Goal: Task Accomplishment & Management: Manage account settings

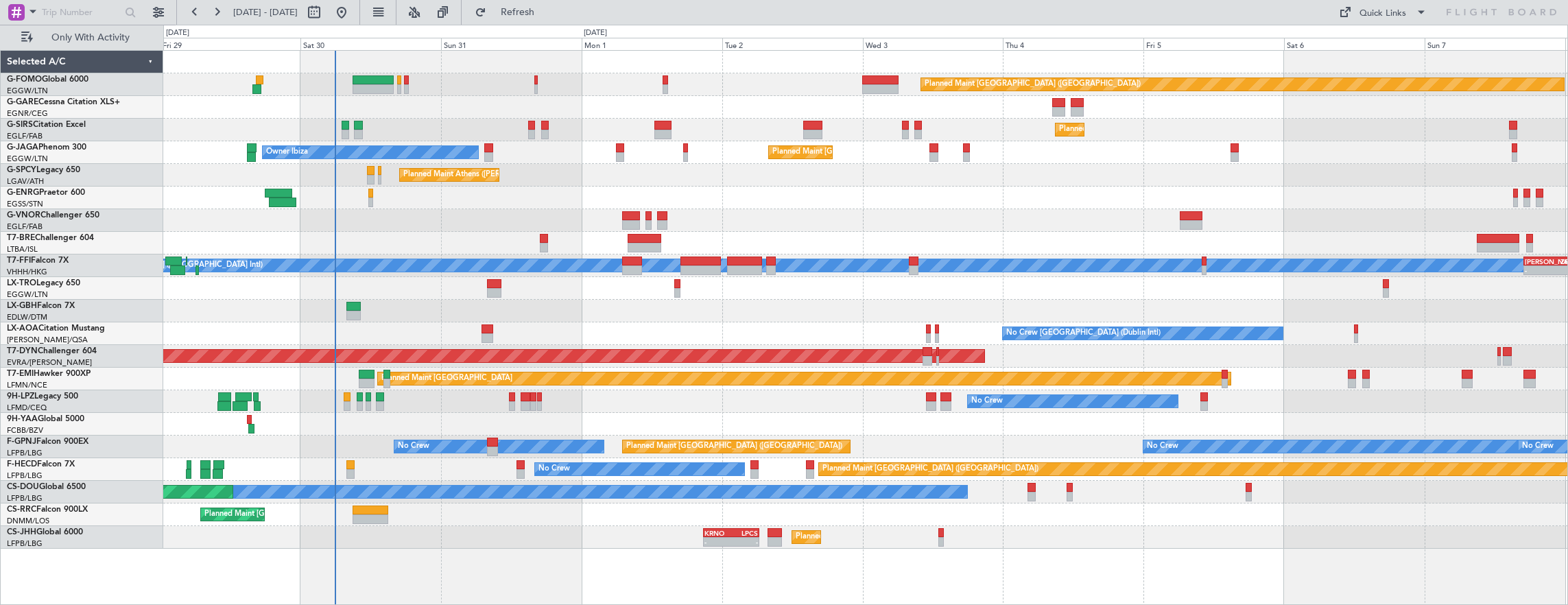
click at [630, 217] on div at bounding box center [866, 220] width 1405 height 22
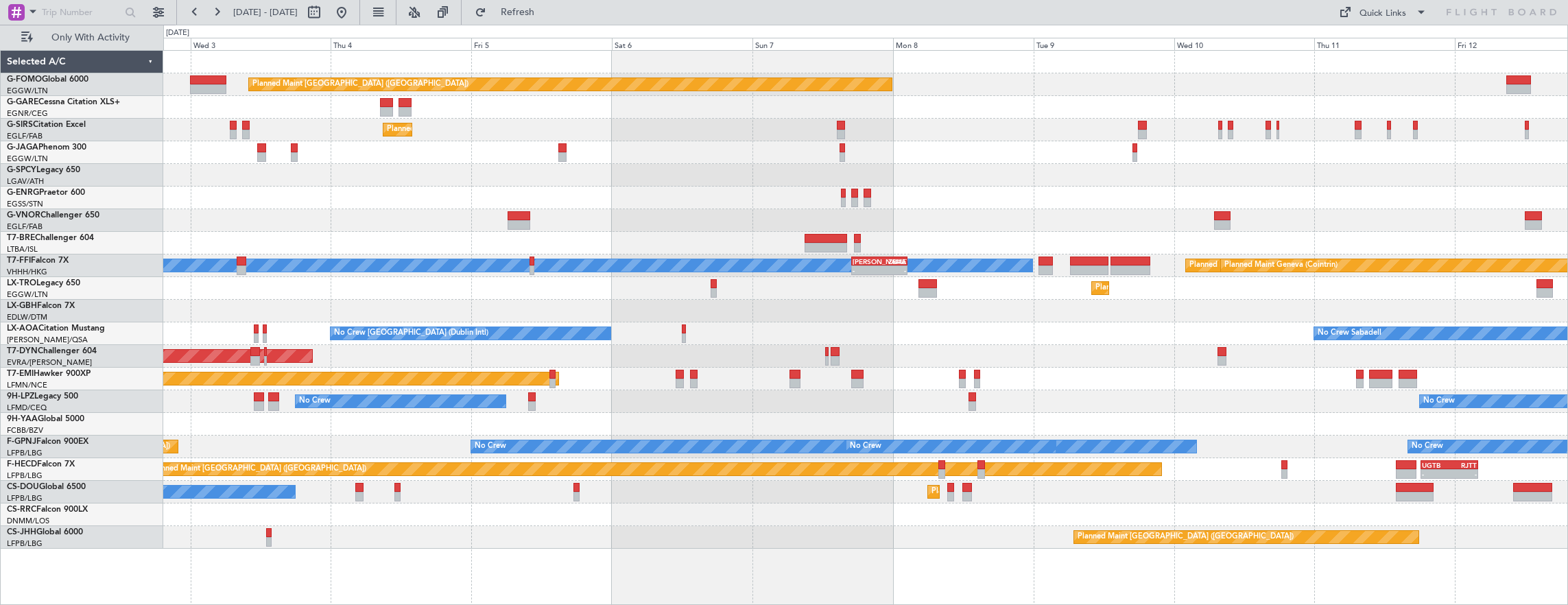
click at [670, 230] on div "Planned Maint [GEOGRAPHIC_DATA] ([GEOGRAPHIC_DATA]) Planned Maint [GEOGRAPHIC_D…" at bounding box center [866, 300] width 1405 height 498
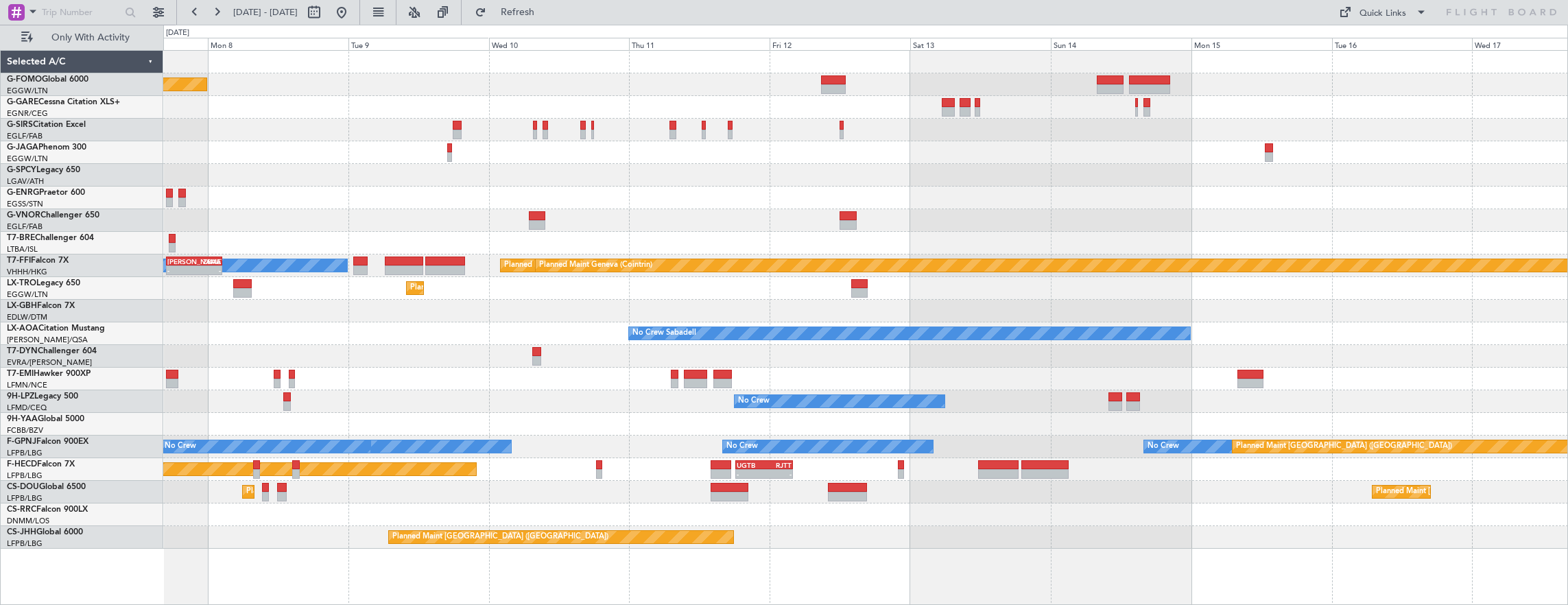
click at [463, 246] on div "Planned Maint [GEOGRAPHIC_DATA] ([GEOGRAPHIC_DATA]) [PERSON_NAME][GEOGRAPHIC_DA…" at bounding box center [866, 300] width 1405 height 498
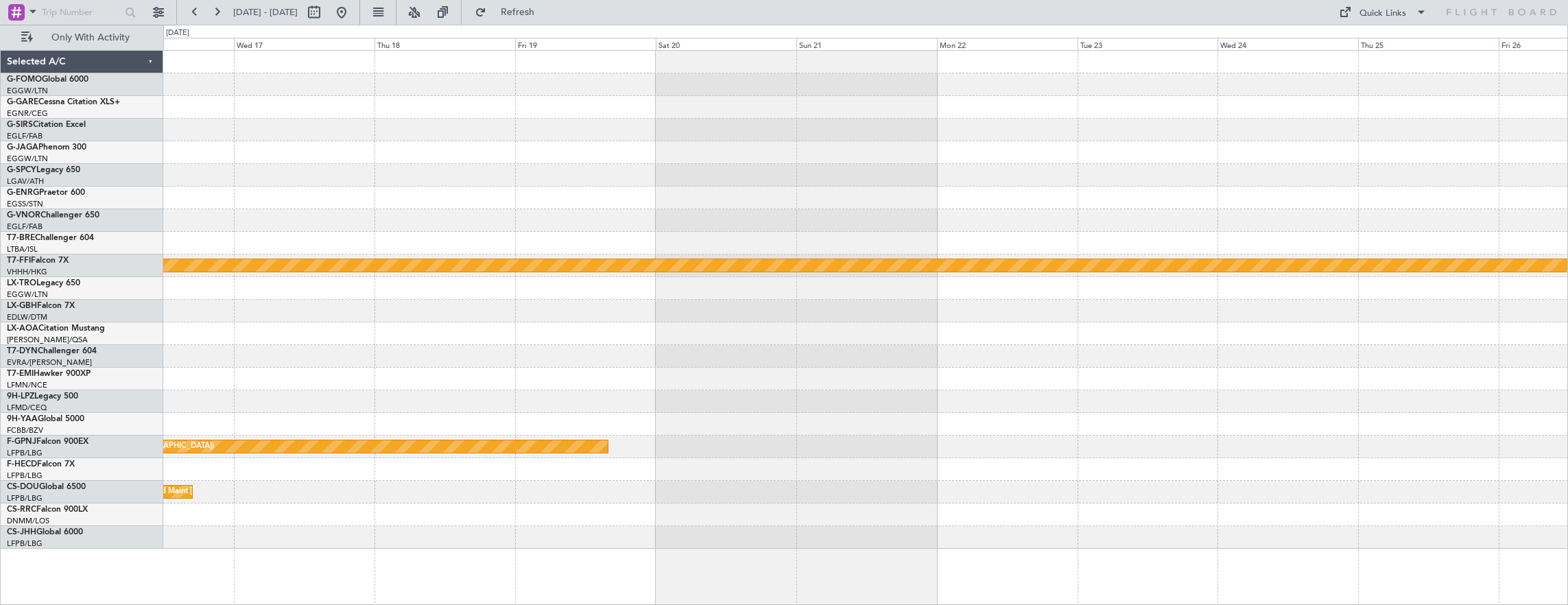
click at [822, 250] on div "Planned Maint Geneva (Cointrin) Planned Maint Tianjin ([GEOGRAPHIC_DATA]) No Cr…" at bounding box center [866, 300] width 1405 height 498
click at [621, 183] on div "Planned Maint Geneva (Cointrin) Planned Maint Tianjin ([GEOGRAPHIC_DATA]) No Cr…" at bounding box center [866, 300] width 1405 height 498
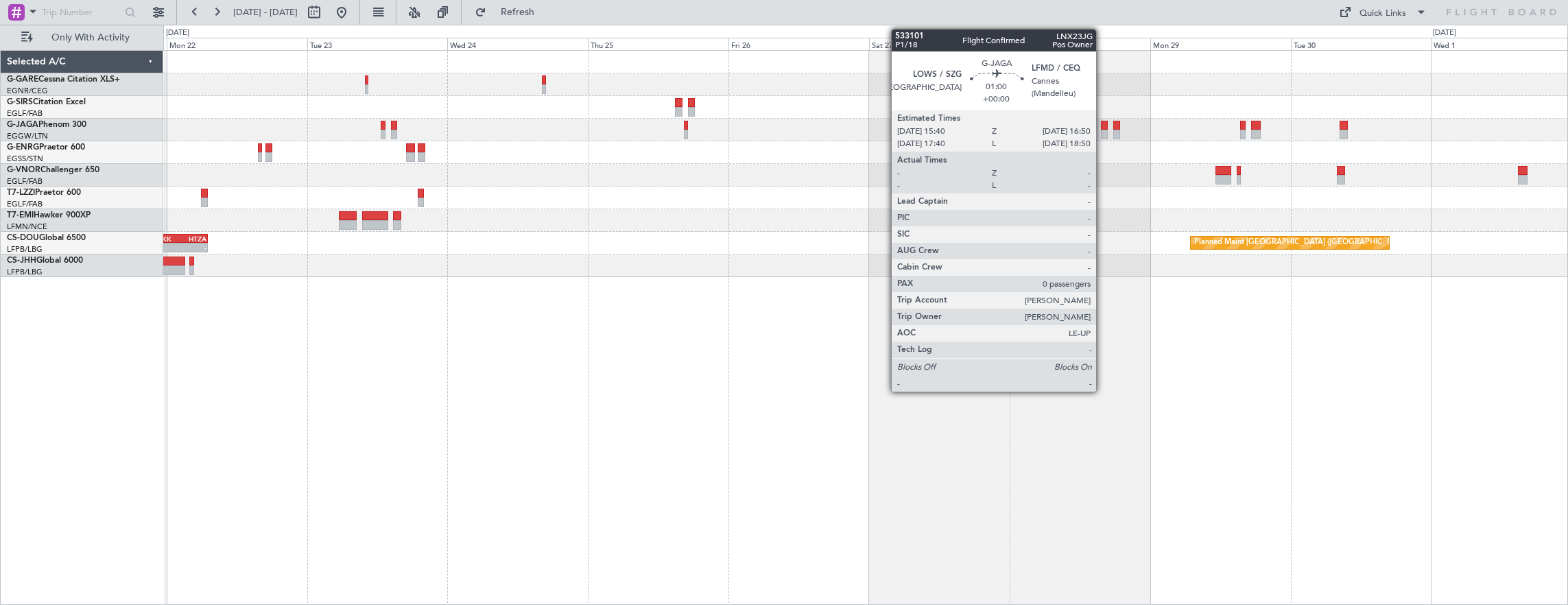
click at [1103, 128] on div at bounding box center [1105, 125] width 7 height 10
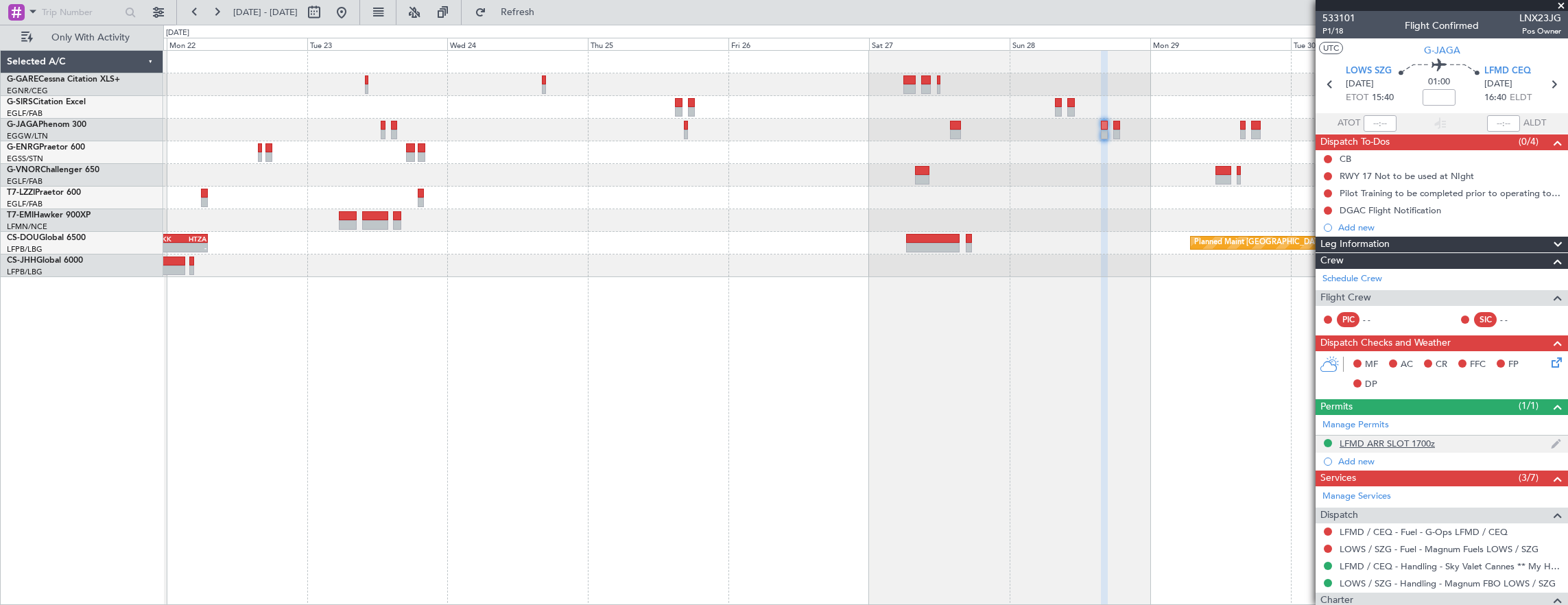
click at [1500, 439] on div "LFMD ARR SLOT 1700z" at bounding box center [1442, 444] width 253 height 17
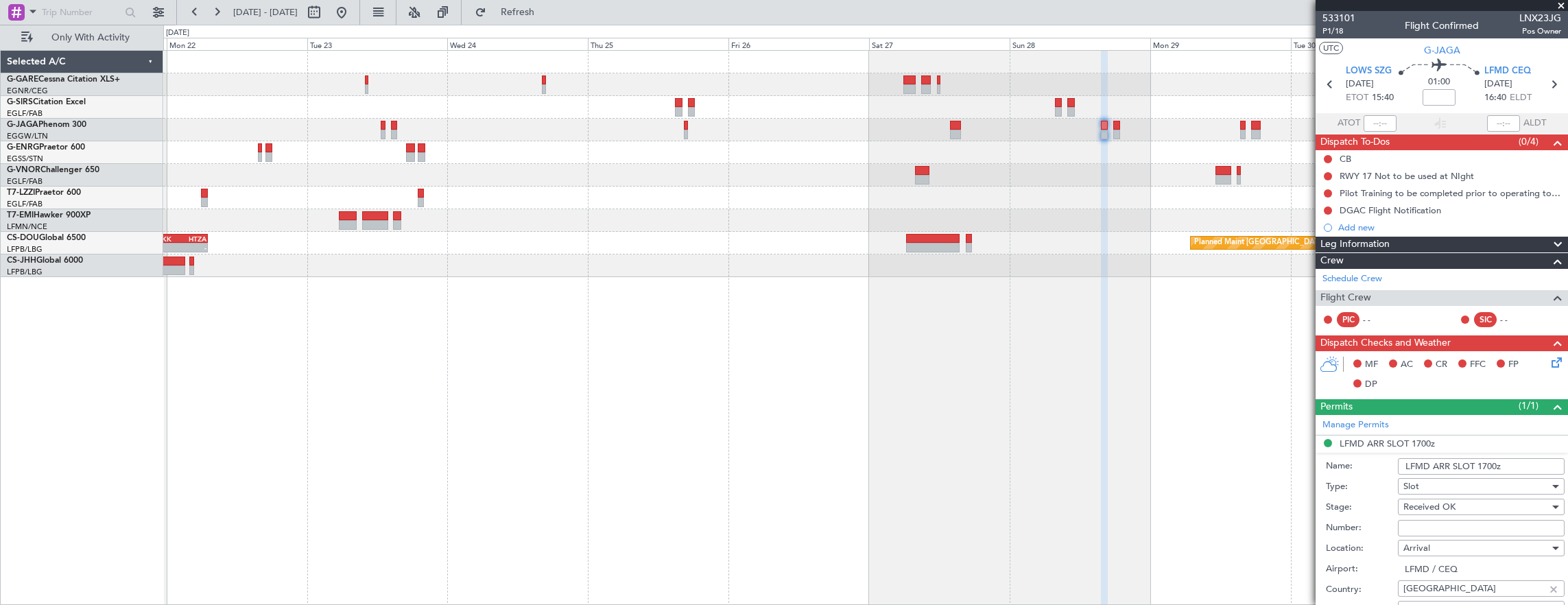
drag, startPoint x: 1490, startPoint y: 463, endPoint x: 1567, endPoint y: 481, distance: 79.1
click at [1490, 463] on input "LFMD ARR SLOT 1700z" at bounding box center [1481, 466] width 166 height 17
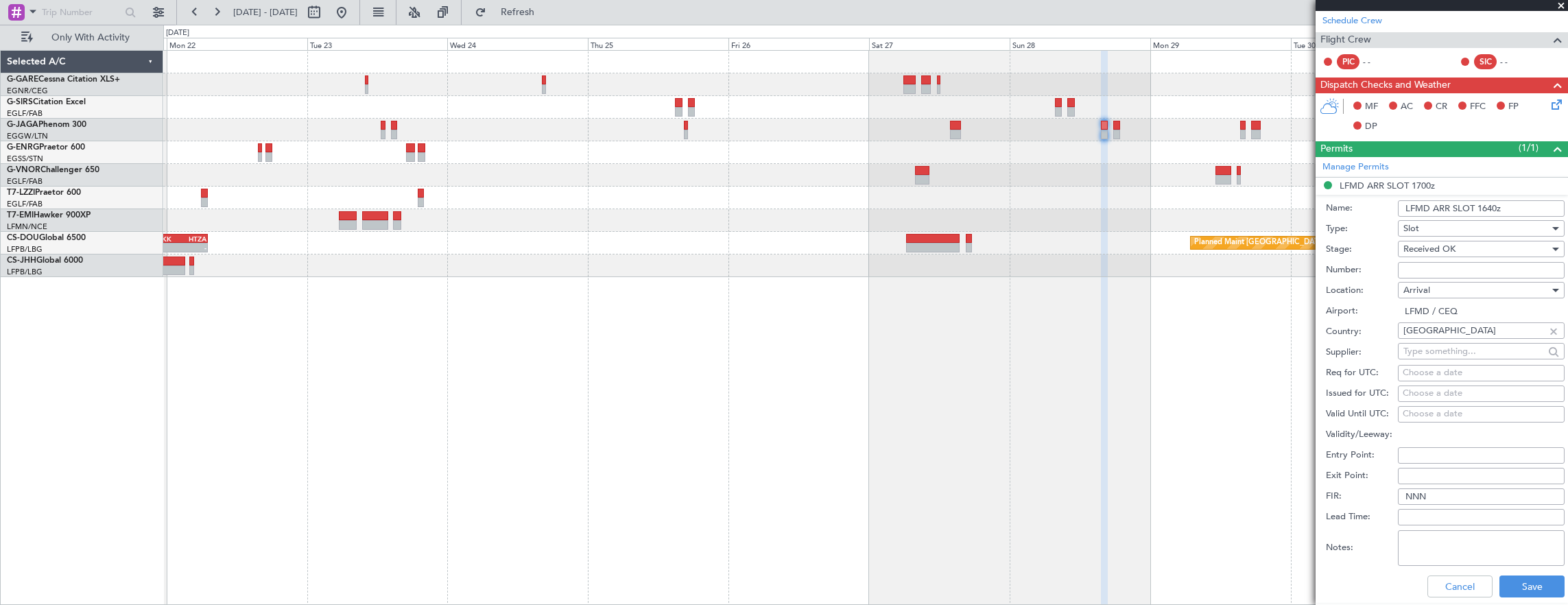
scroll to position [343, 0]
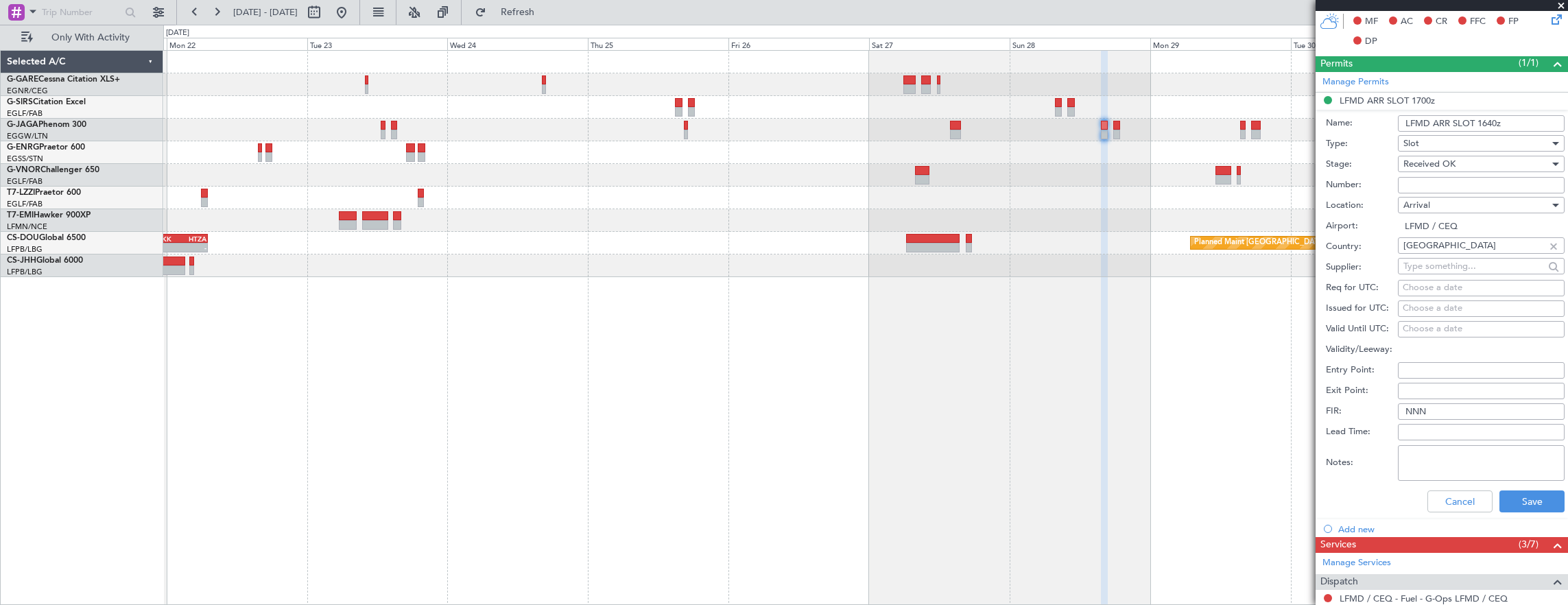
type input "LFMD ARR SLOT 1640z"
click at [1532, 512] on div "Cancel Save" at bounding box center [1445, 502] width 238 height 36
click at [1525, 504] on button "Save" at bounding box center [1532, 501] width 65 height 22
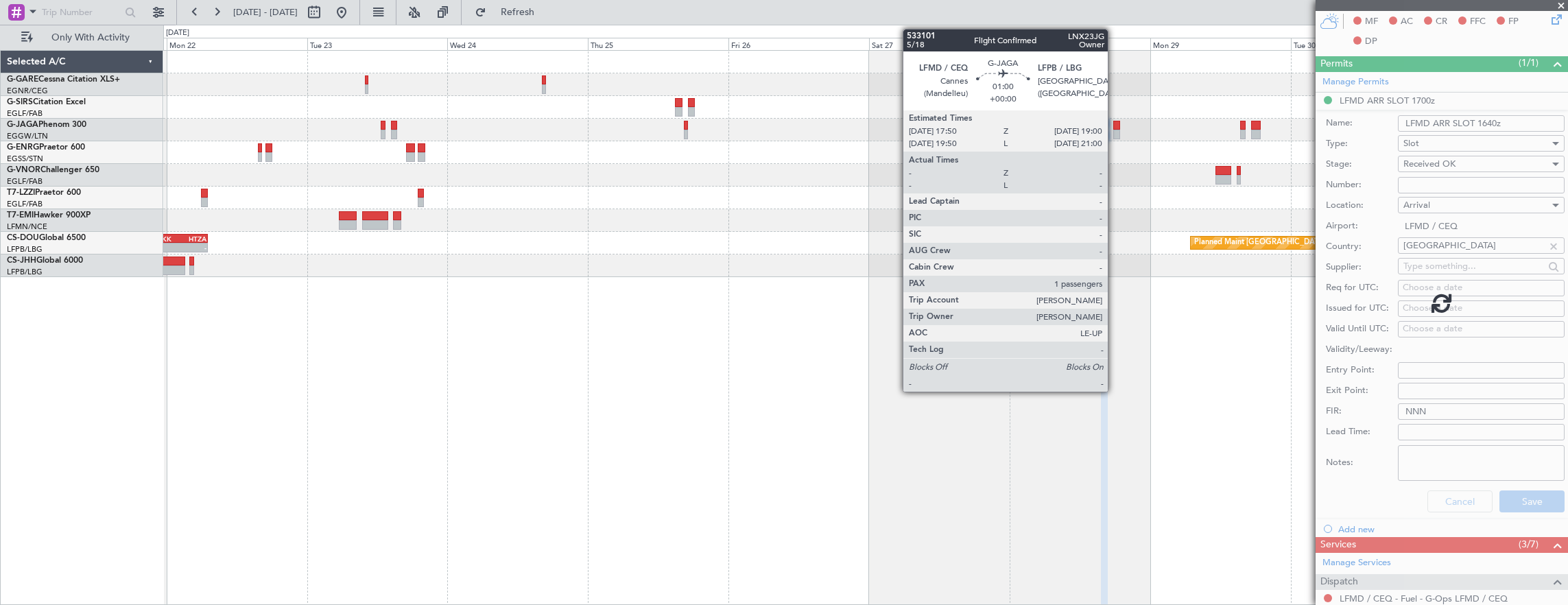
click at [1114, 132] on div at bounding box center [1117, 134] width 7 height 10
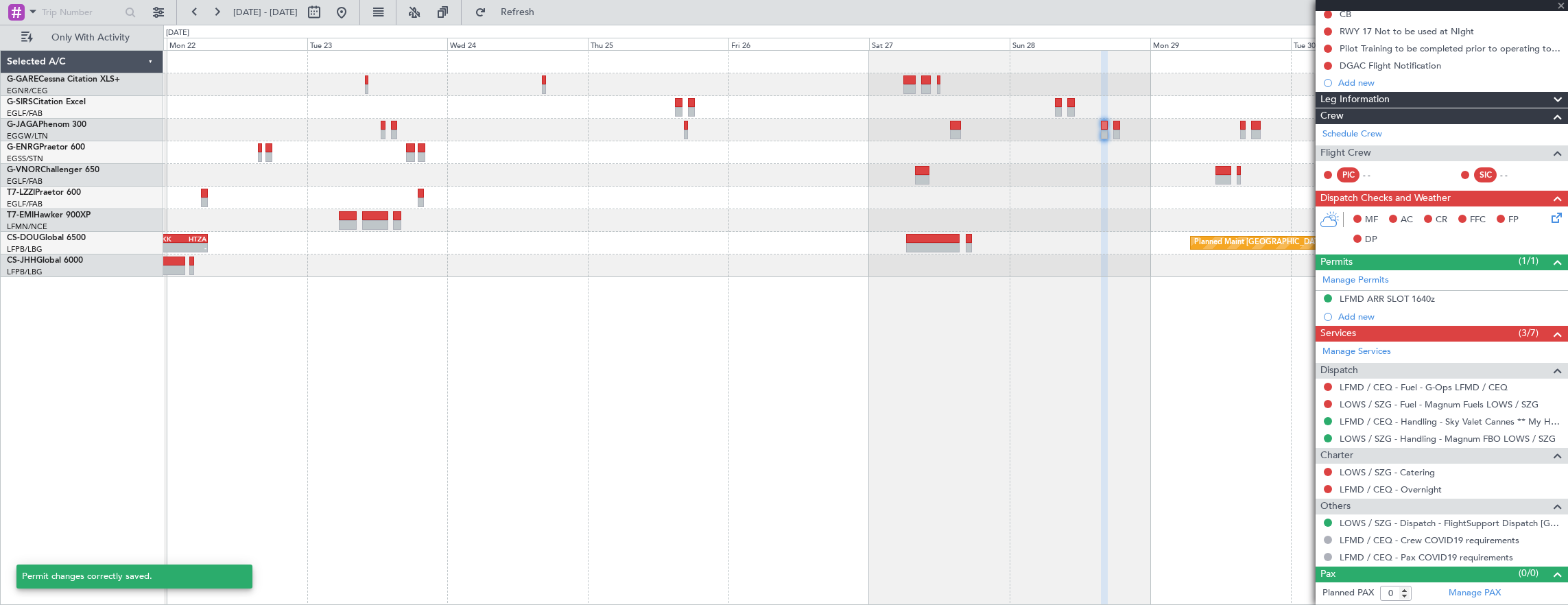
scroll to position [141, 0]
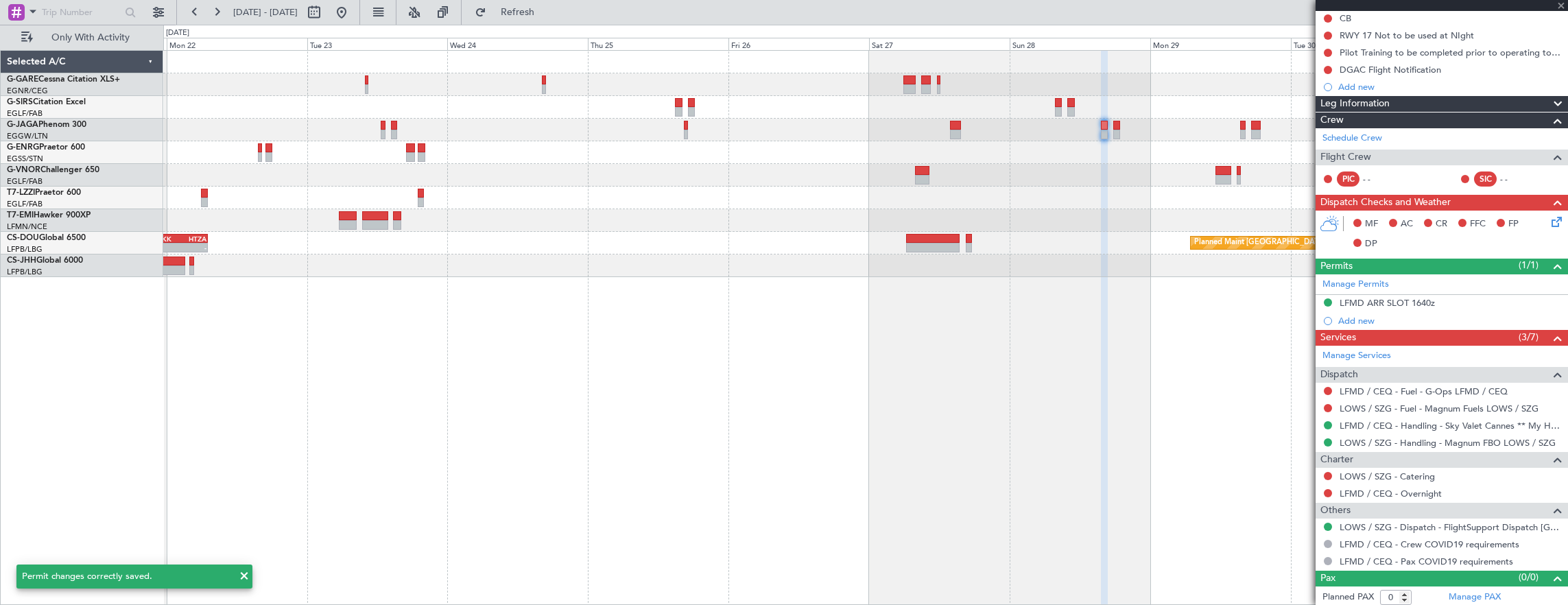
type input "1"
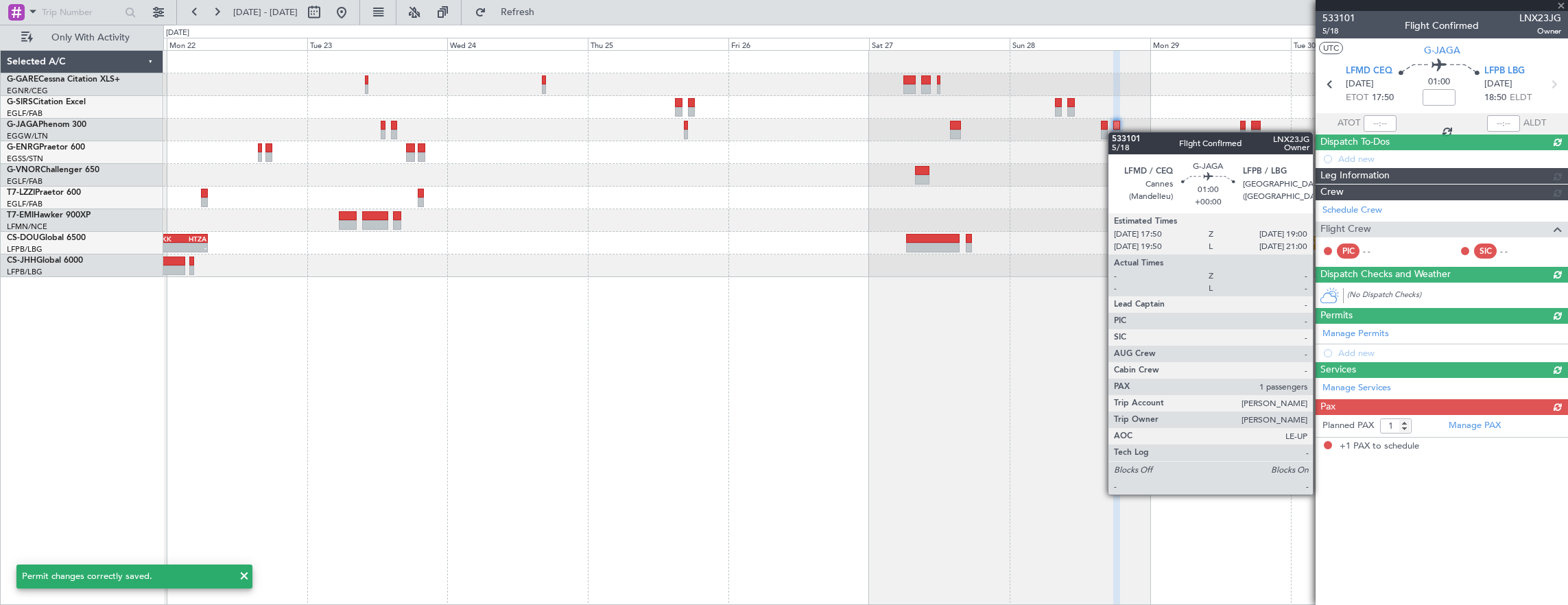
scroll to position [0, 0]
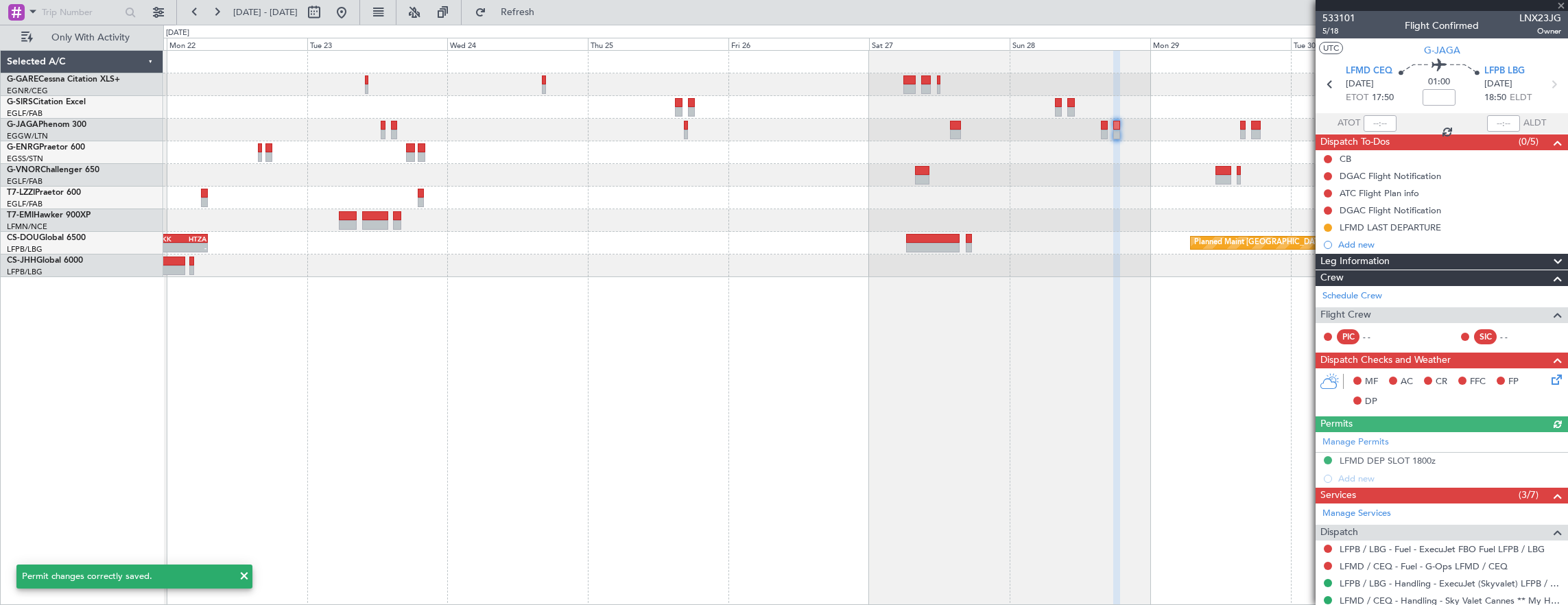
click at [1462, 465] on div "Manage Permits LFMD DEP SLOT 1800z Add new" at bounding box center [1442, 460] width 253 height 55
click at [1519, 459] on div "LFMD DEP SLOT 1800z" at bounding box center [1442, 461] width 253 height 17
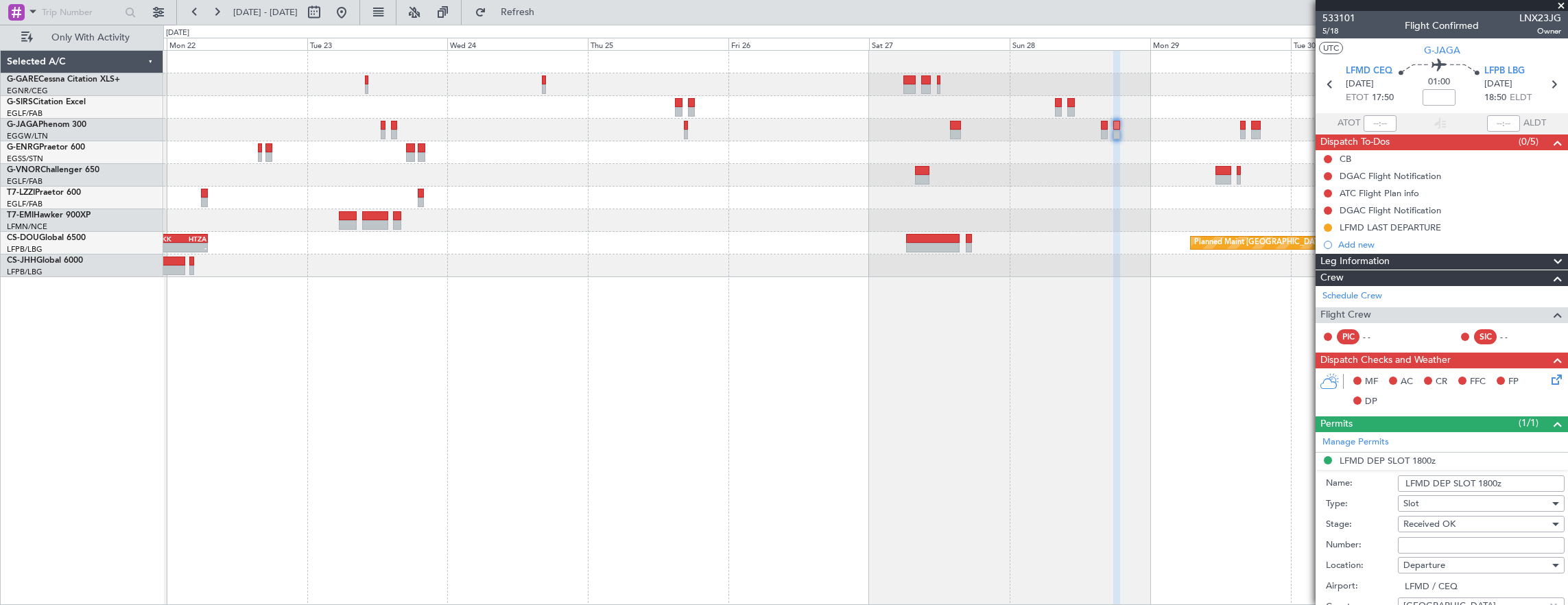
drag, startPoint x: 1492, startPoint y: 481, endPoint x: 1538, endPoint y: 485, distance: 46.2
click at [1492, 481] on input "LFMD DEP SLOT 1800z" at bounding box center [1481, 484] width 166 height 17
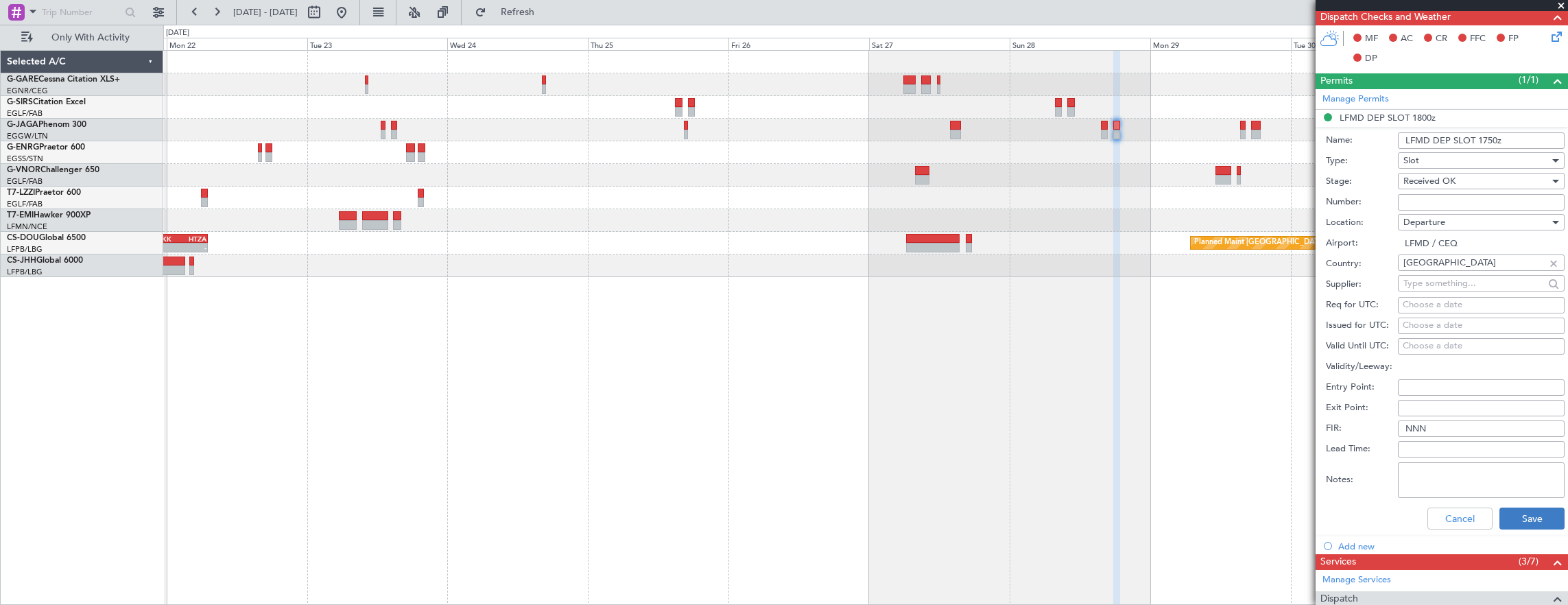
type input "LFMD DEP SLOT 1750z"
click at [1519, 509] on button "Save" at bounding box center [1532, 519] width 65 height 22
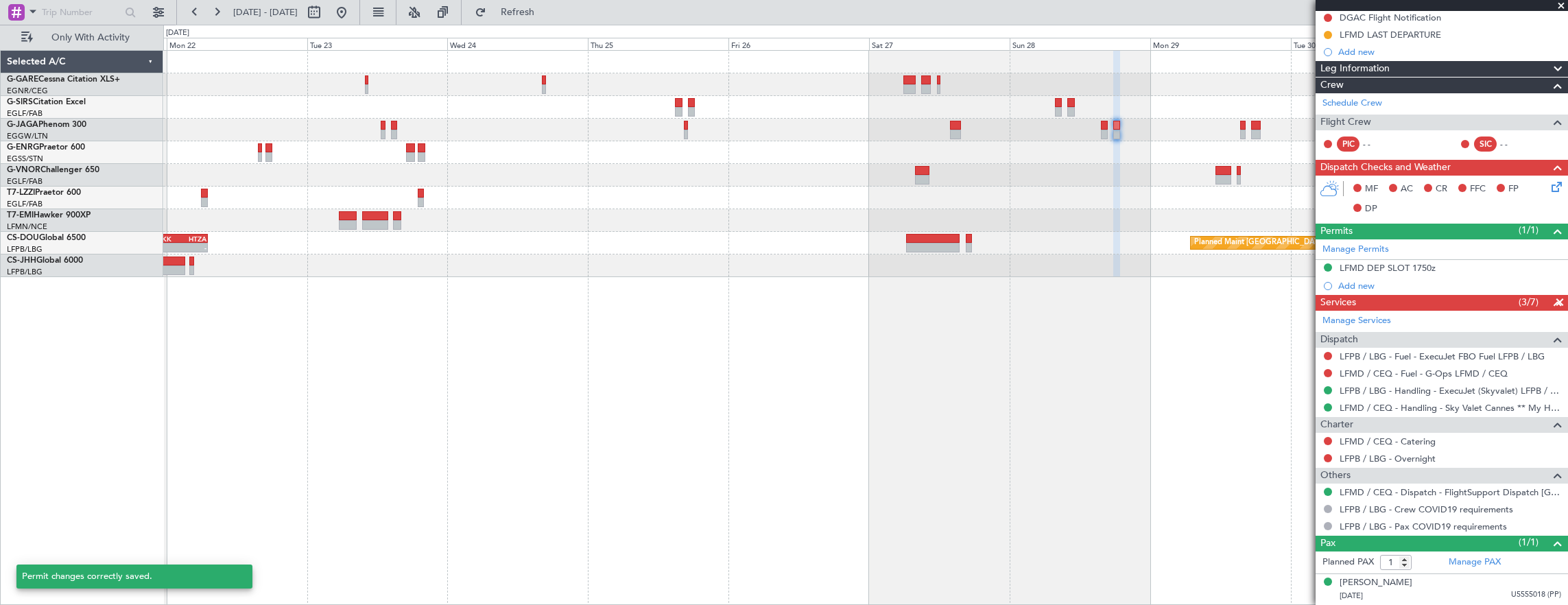
scroll to position [189, 0]
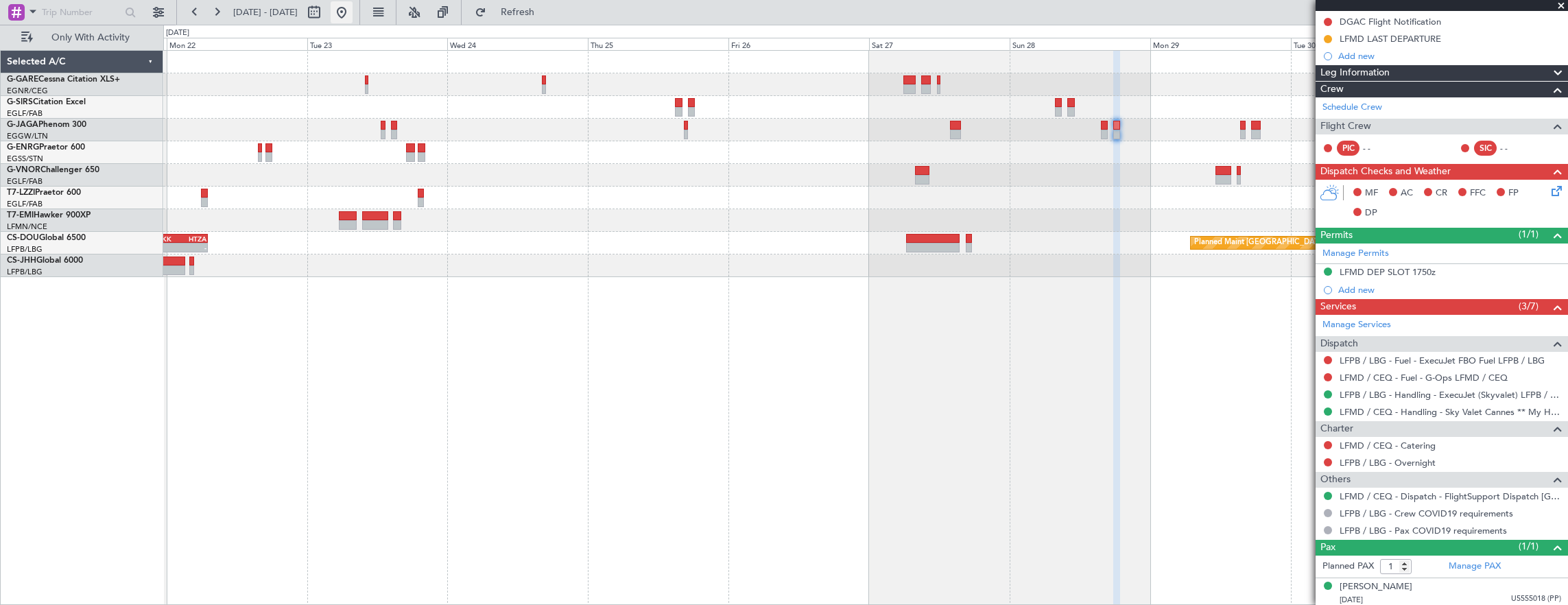
click at [352, 13] on button at bounding box center [342, 12] width 22 height 22
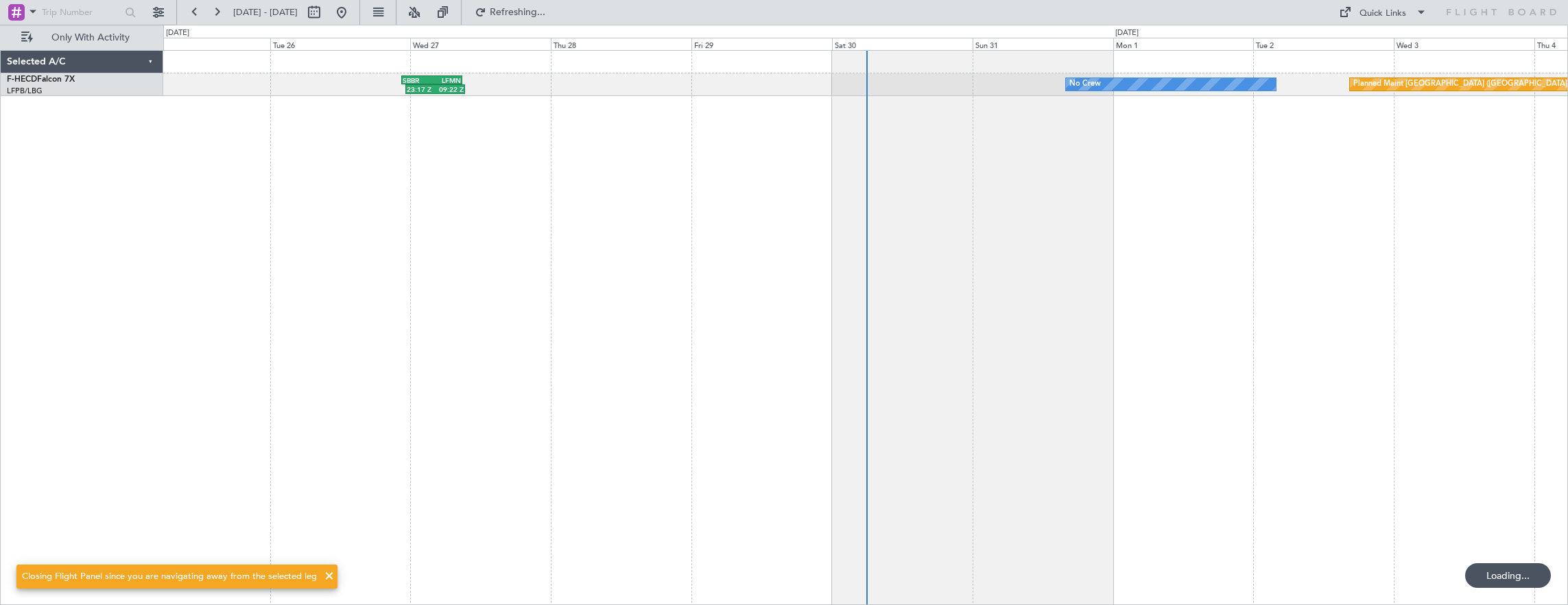
click at [430, 265] on div "Planned Maint [GEOGRAPHIC_DATA] ([GEOGRAPHIC_DATA]) No Crew 23:17 Z 09:22 Z SBB…" at bounding box center [866, 327] width 1405 height 556
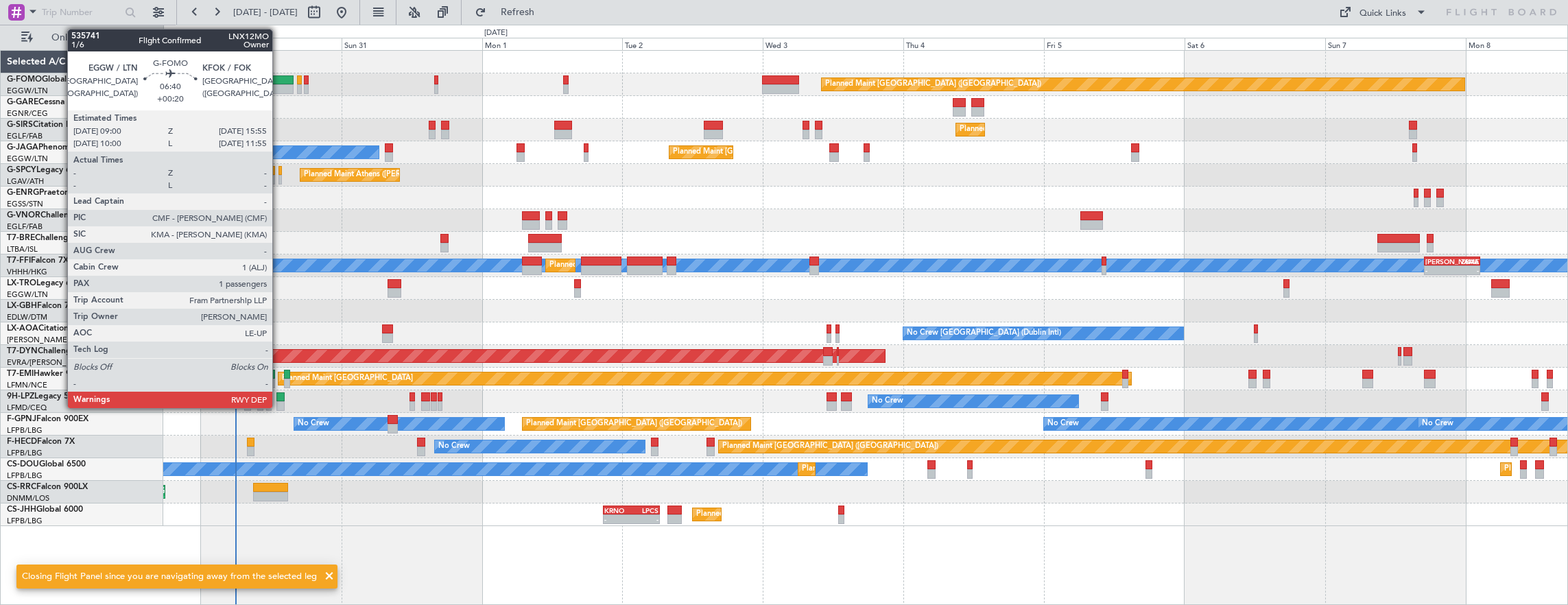
click at [279, 79] on div at bounding box center [274, 80] width 41 height 10
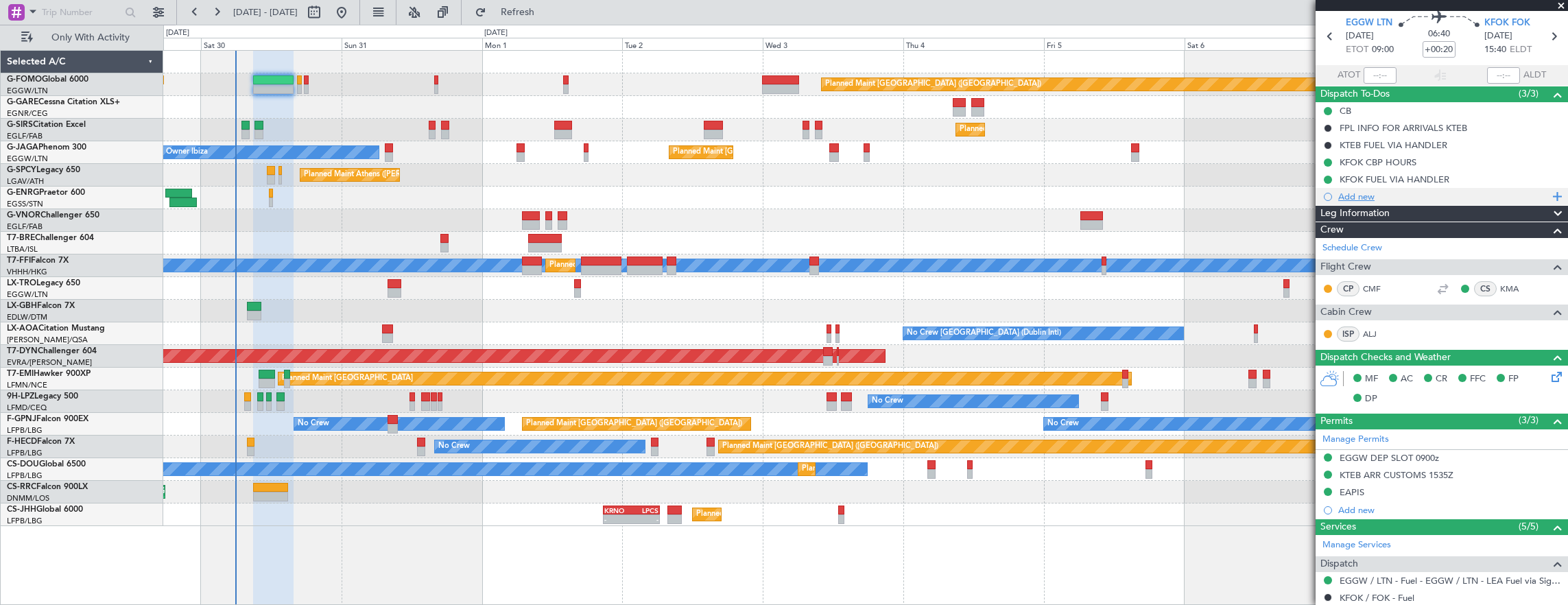
scroll to position [0, 0]
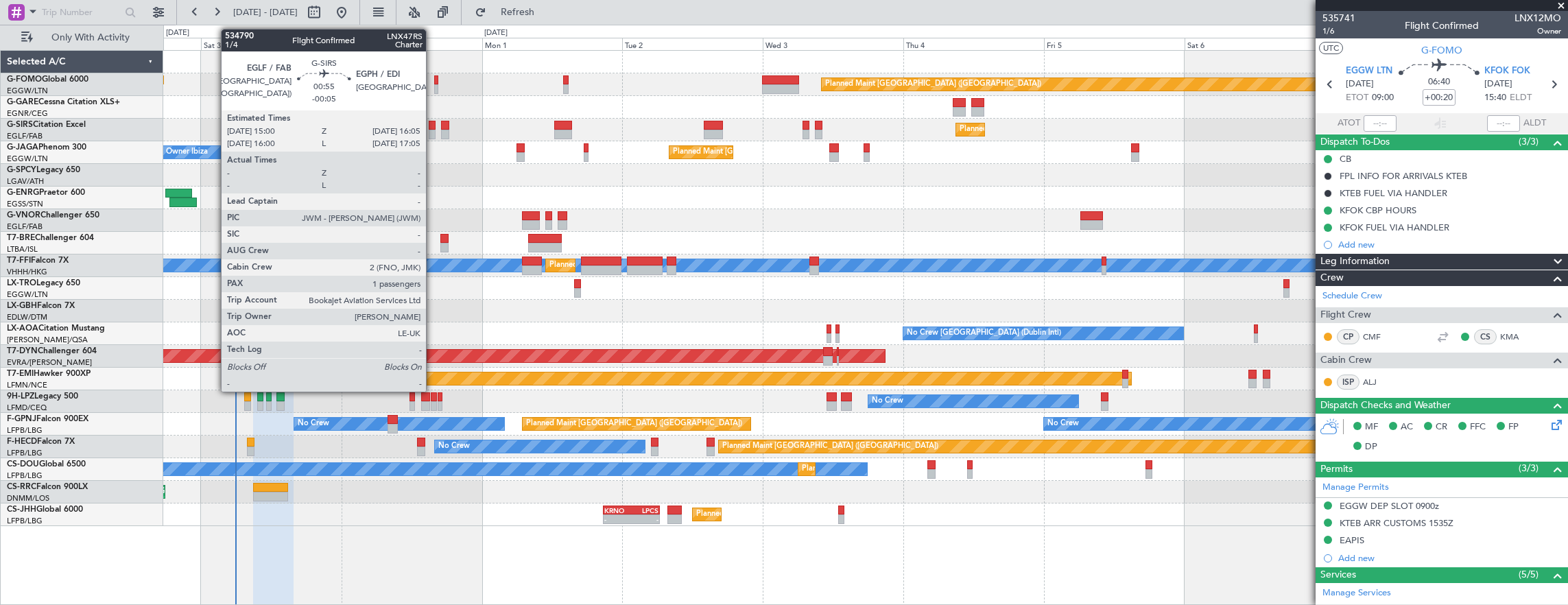
click at [433, 126] on div at bounding box center [432, 125] width 7 height 10
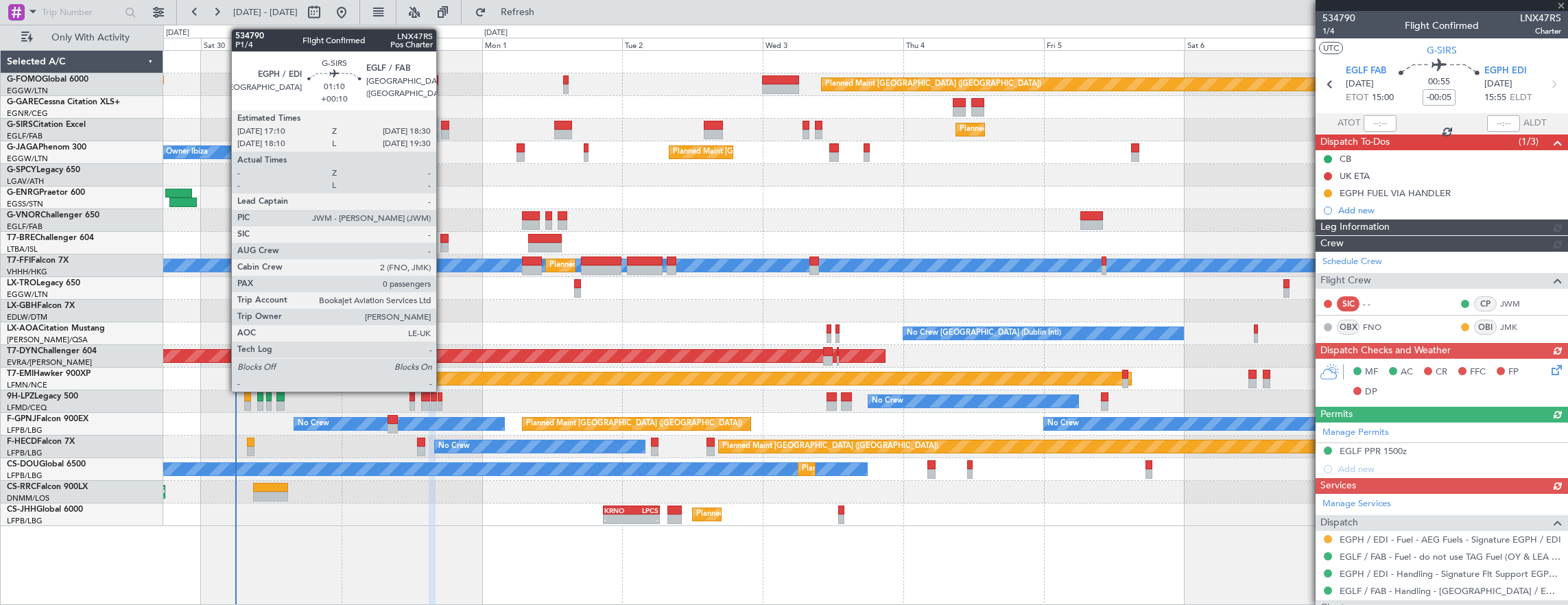
click at [443, 125] on div at bounding box center [445, 125] width 8 height 10
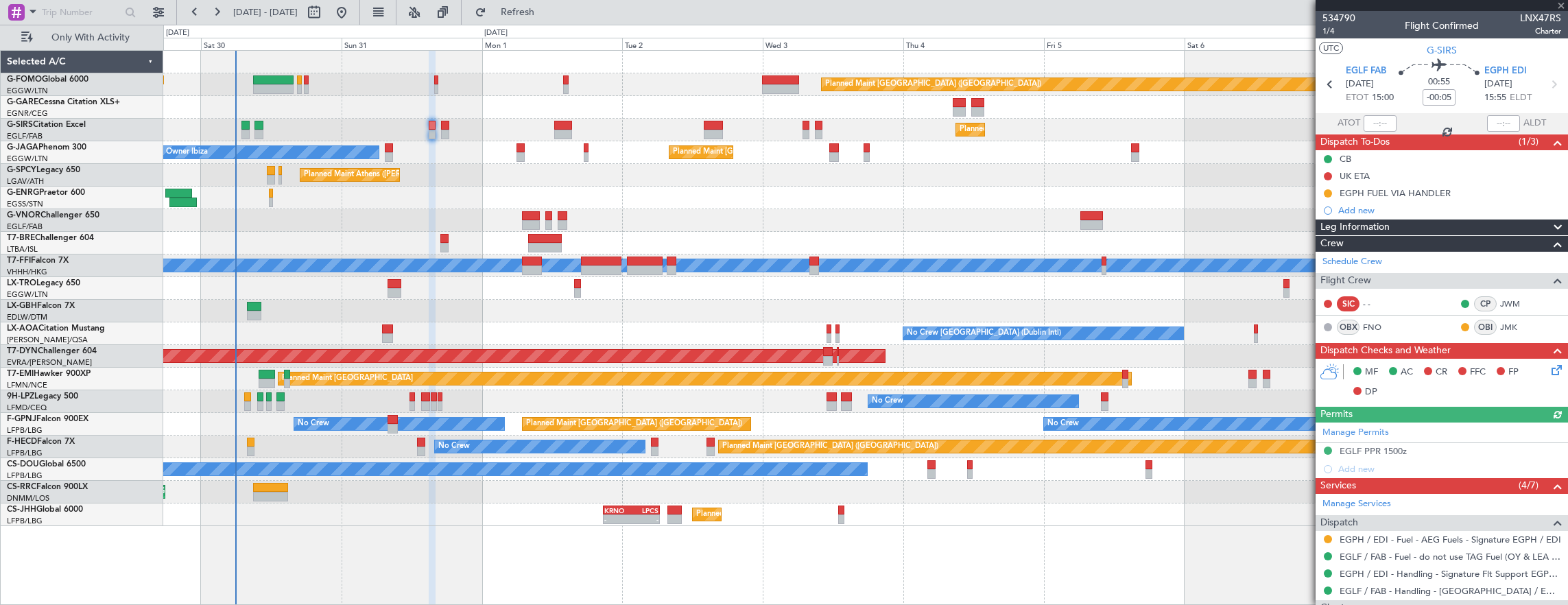
type input "+00:10"
type input "0"
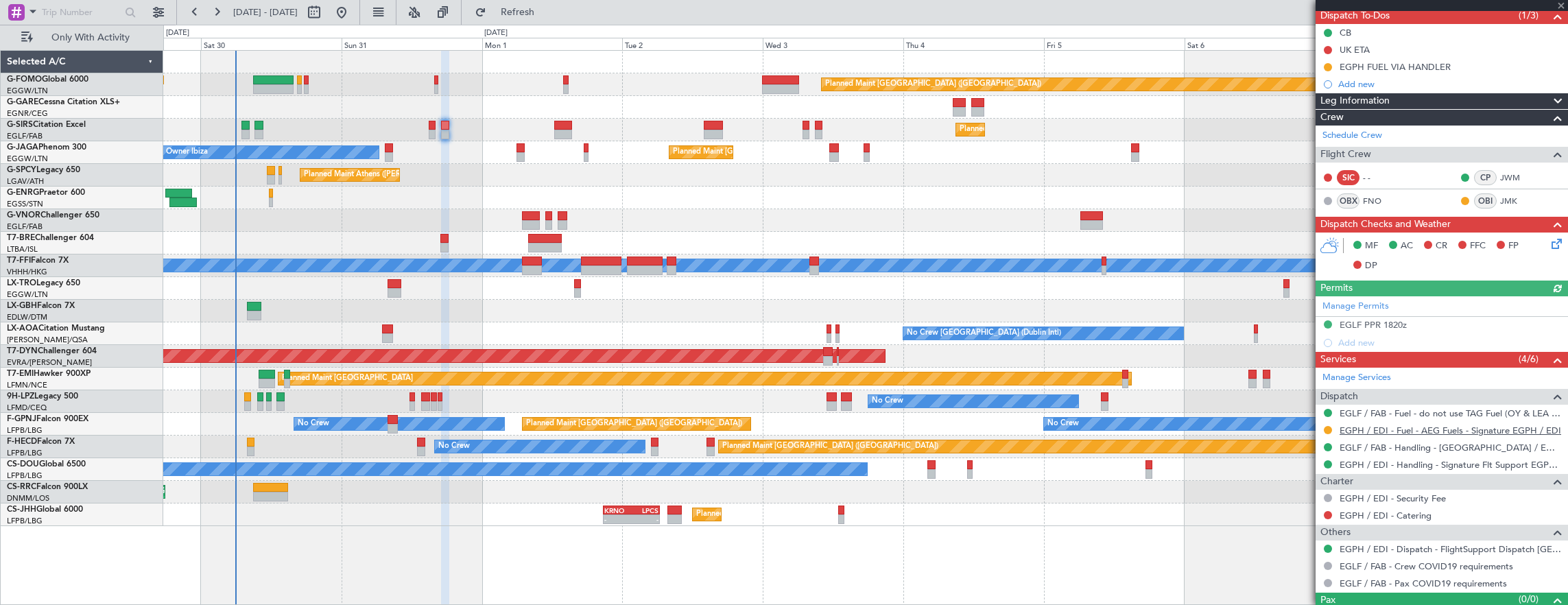
scroll to position [137, 0]
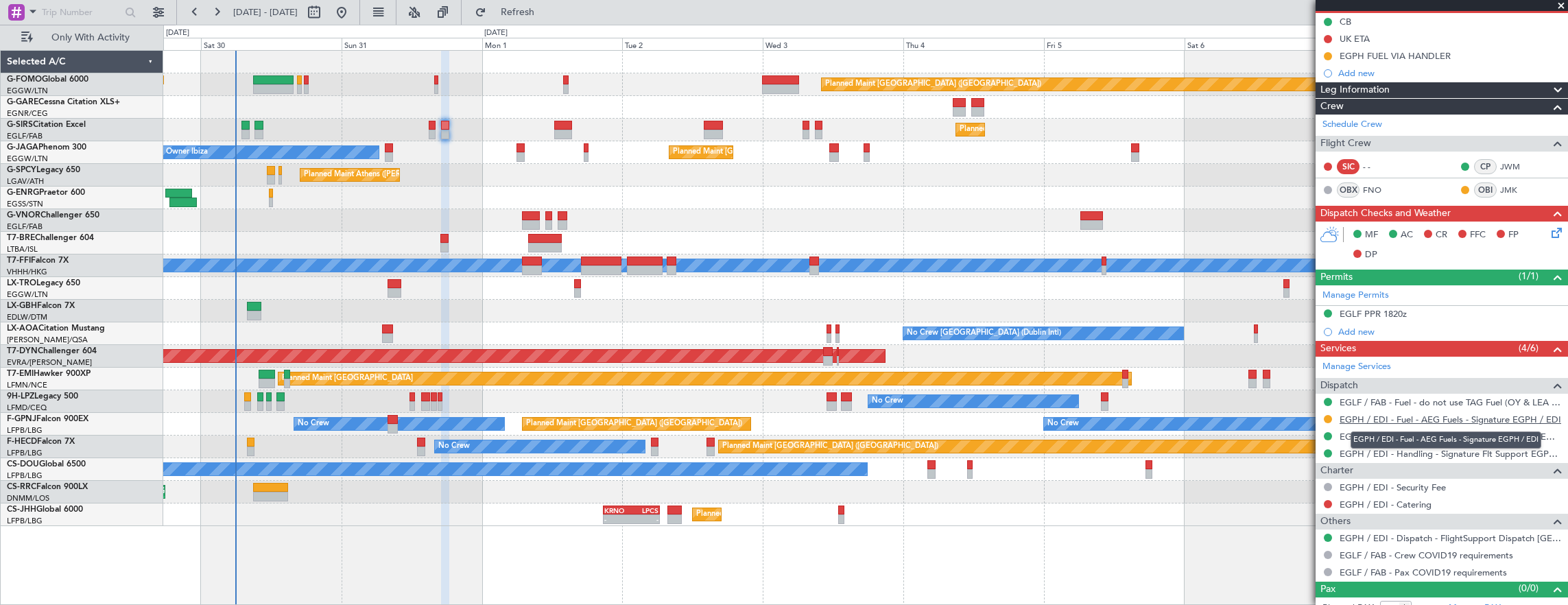
click at [1387, 420] on link "EGPH / EDI - Fuel - AEG Fuels - Signature EGPH / EDI" at bounding box center [1450, 419] width 221 height 12
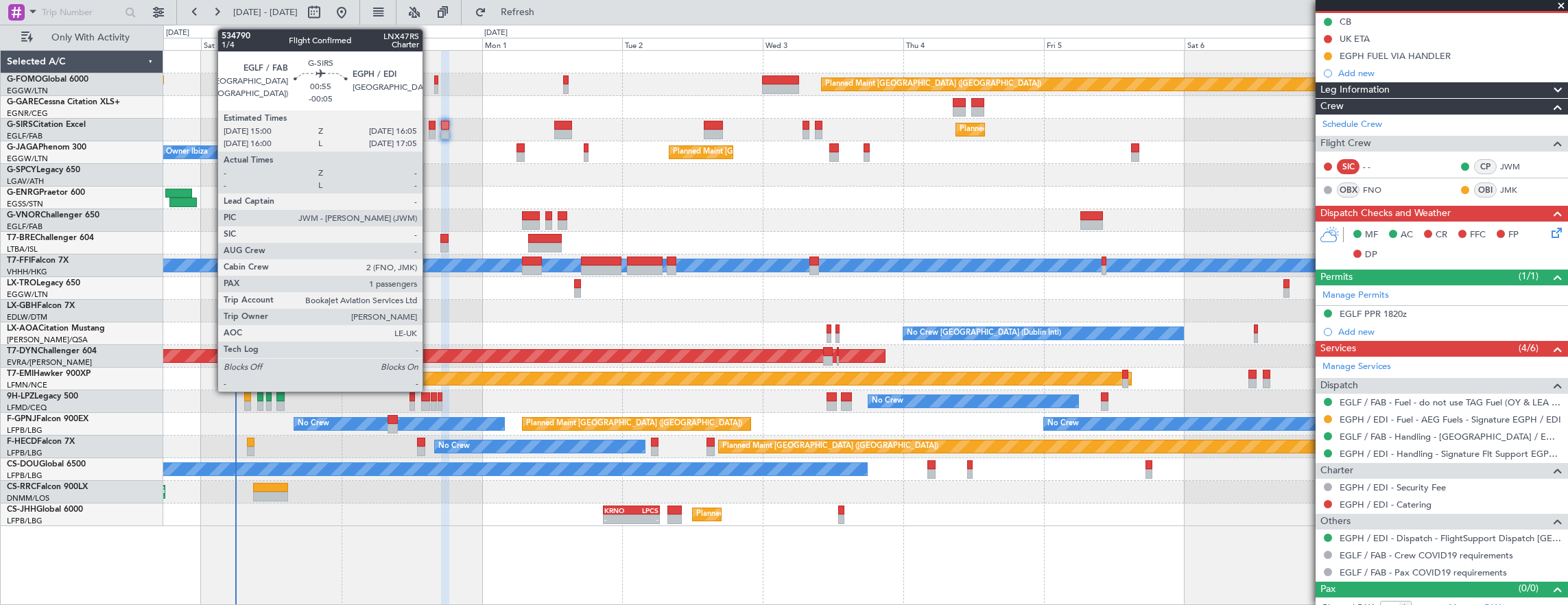
click at [430, 132] on div at bounding box center [432, 134] width 7 height 10
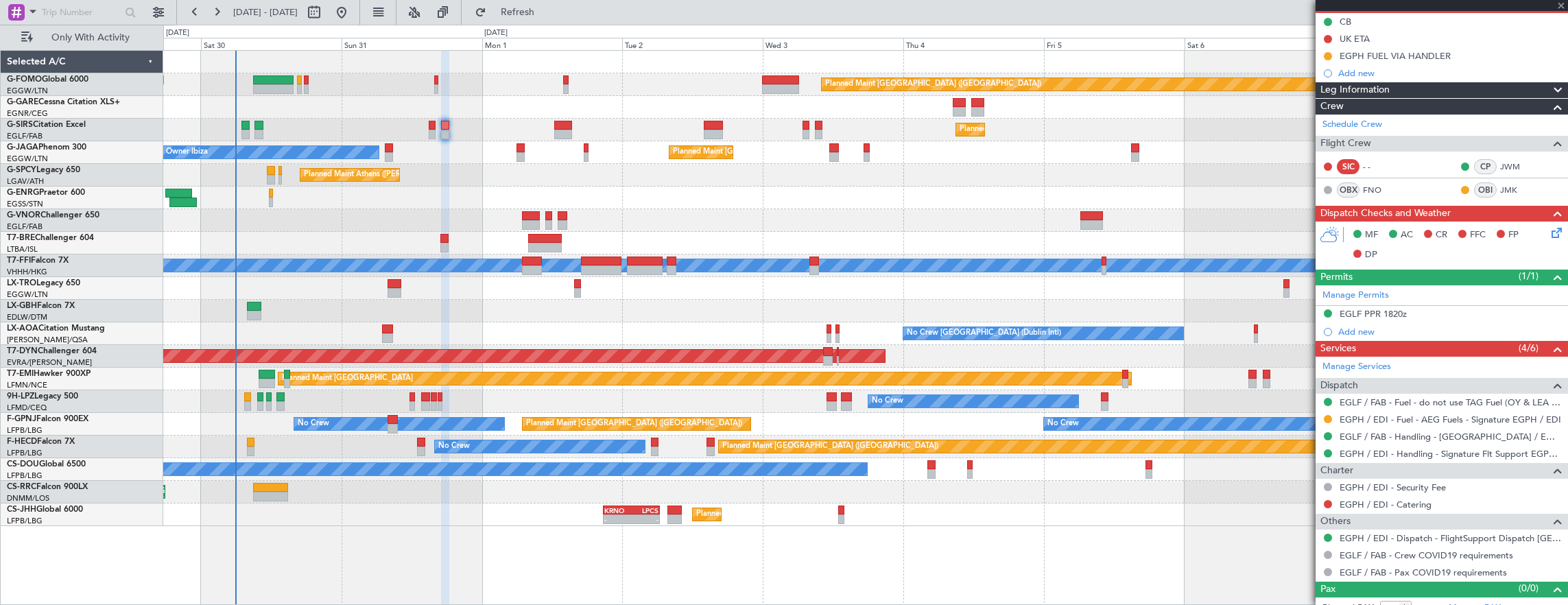
type input "-00:05"
type input "1"
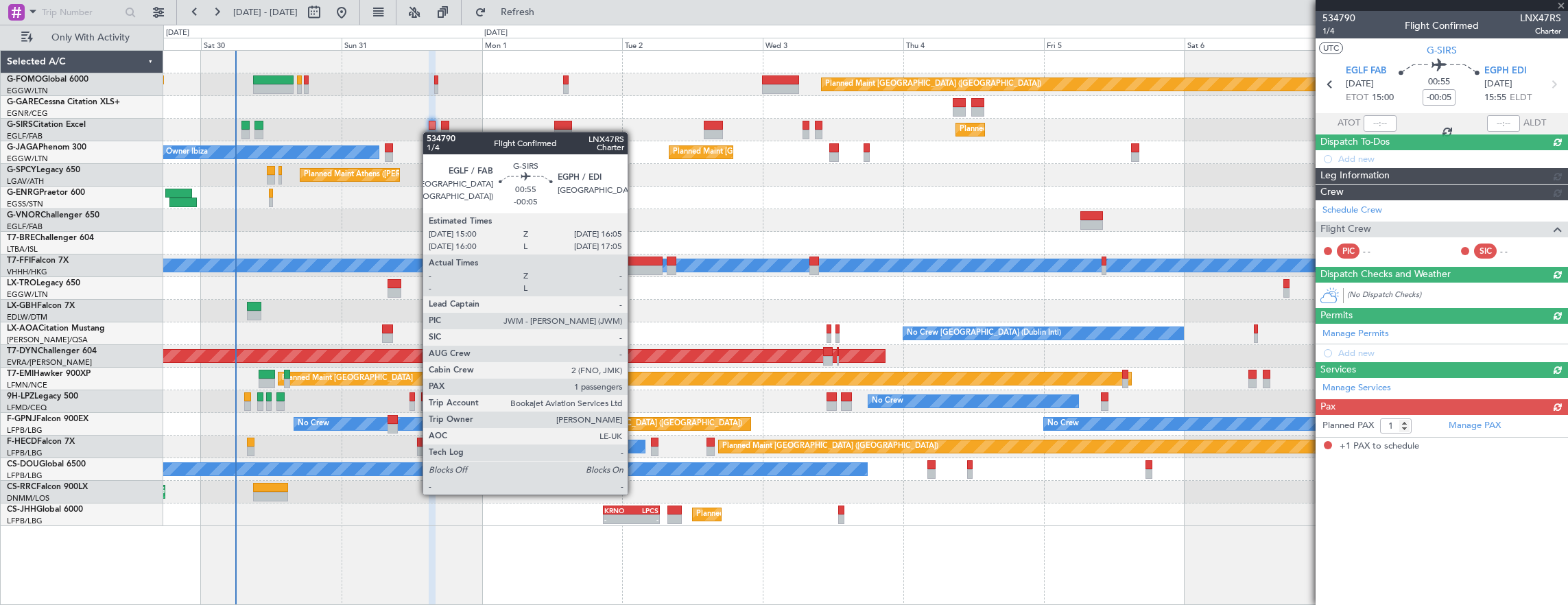
scroll to position [0, 0]
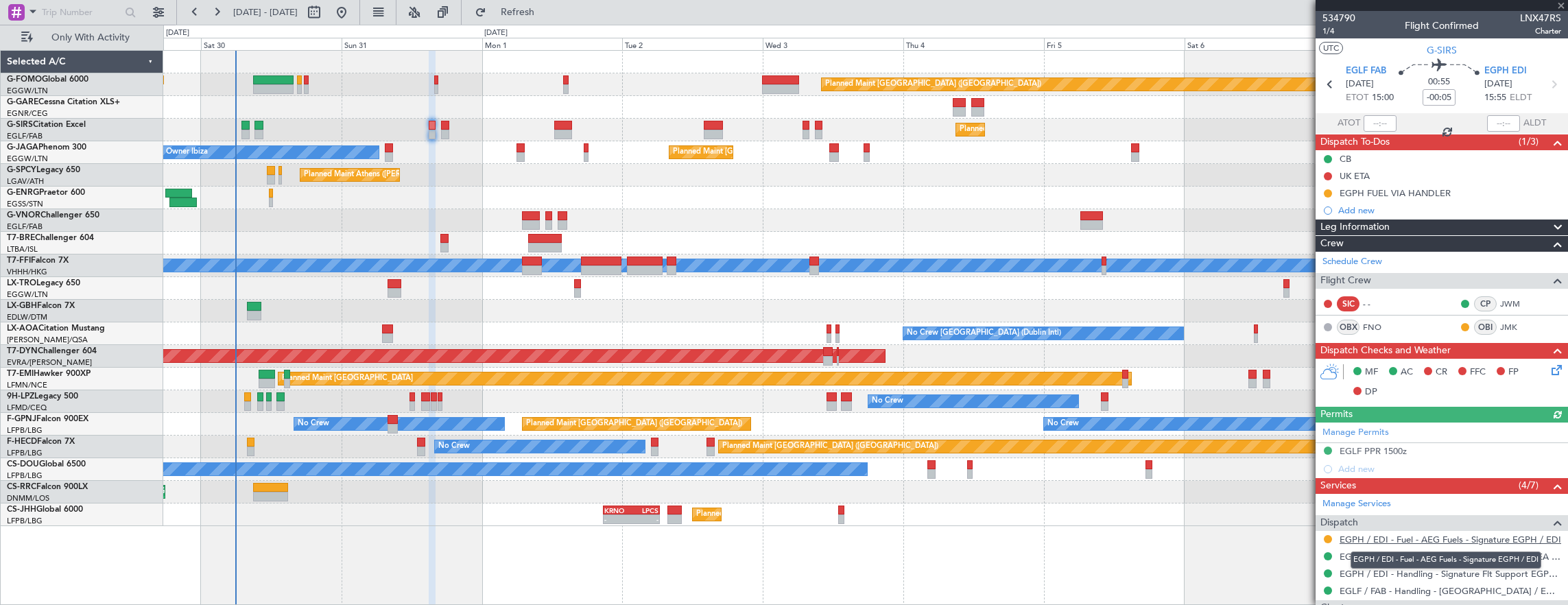
click at [1403, 534] on link "EGPH / EDI - Fuel - AEG Fuels - Signature EGPH / EDI" at bounding box center [1450, 539] width 221 height 12
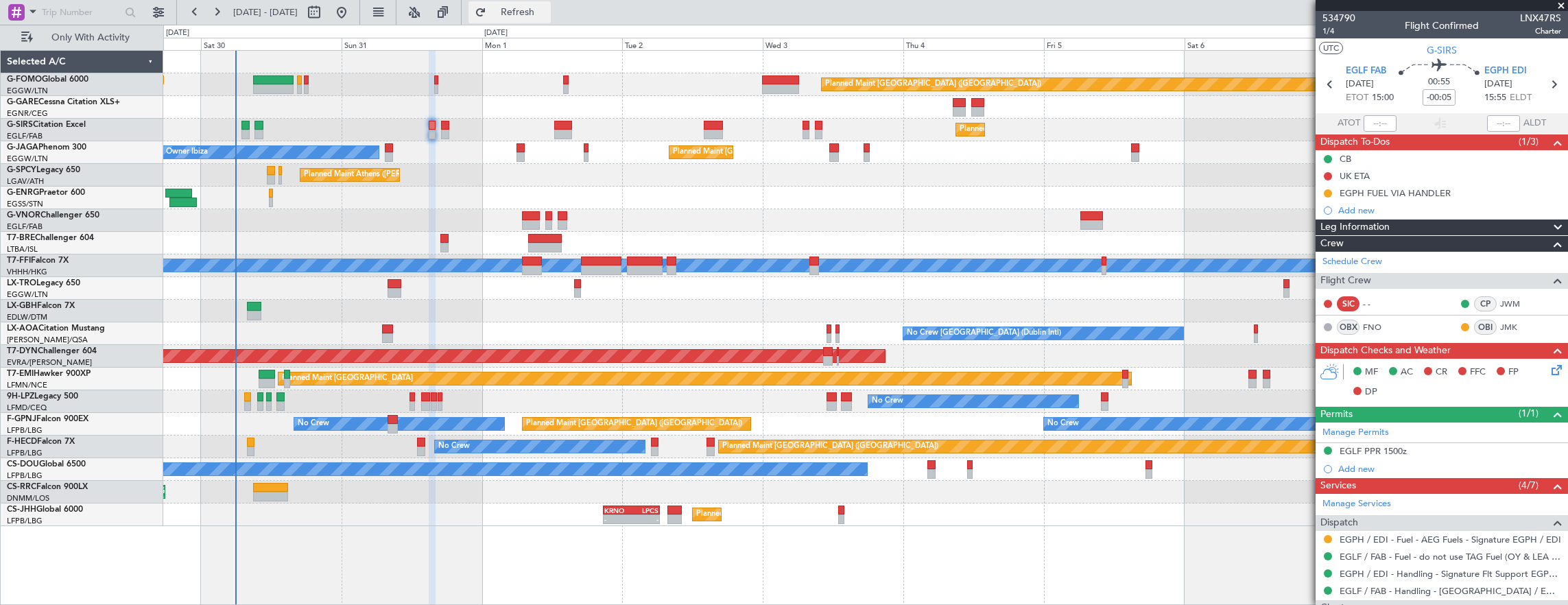
click at [547, 13] on span "Refresh" at bounding box center [518, 12] width 58 height 10
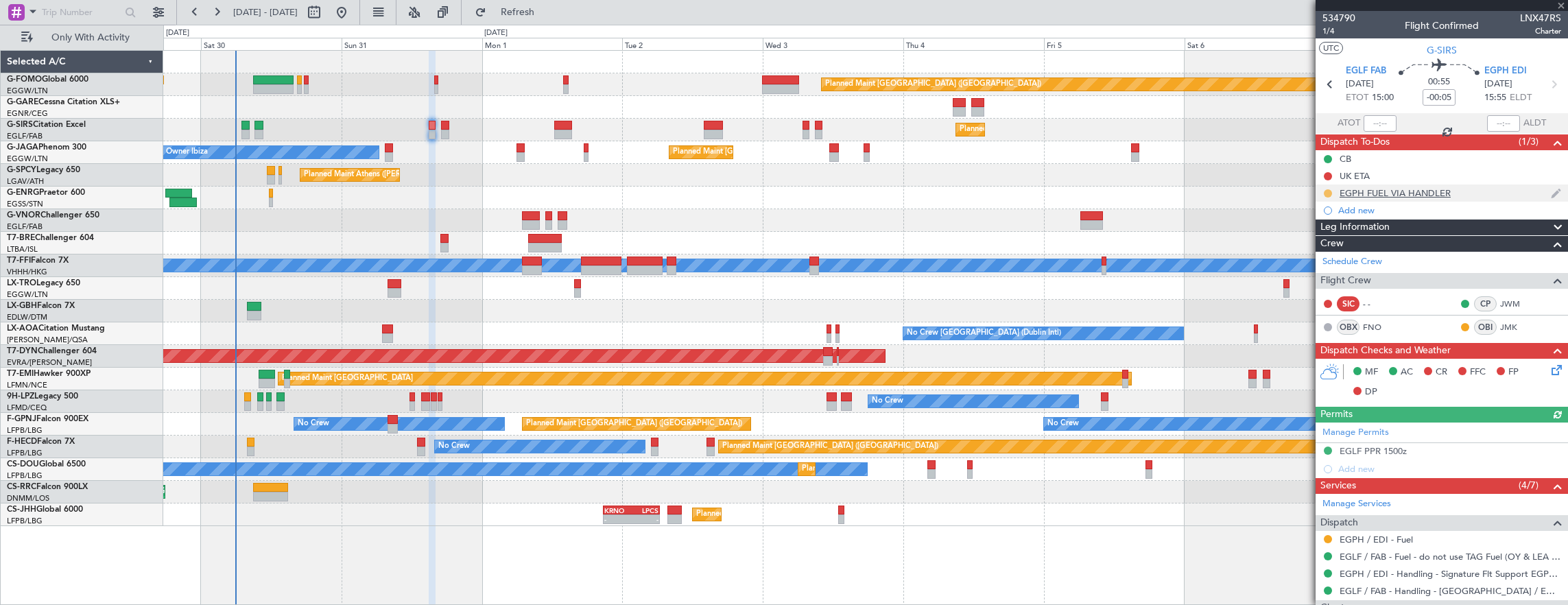
click at [1328, 190] on button at bounding box center [1328, 193] width 8 height 8
click at [1342, 258] on span "Completed" at bounding box center [1333, 253] width 45 height 13
click at [1327, 536] on button at bounding box center [1328, 539] width 8 height 8
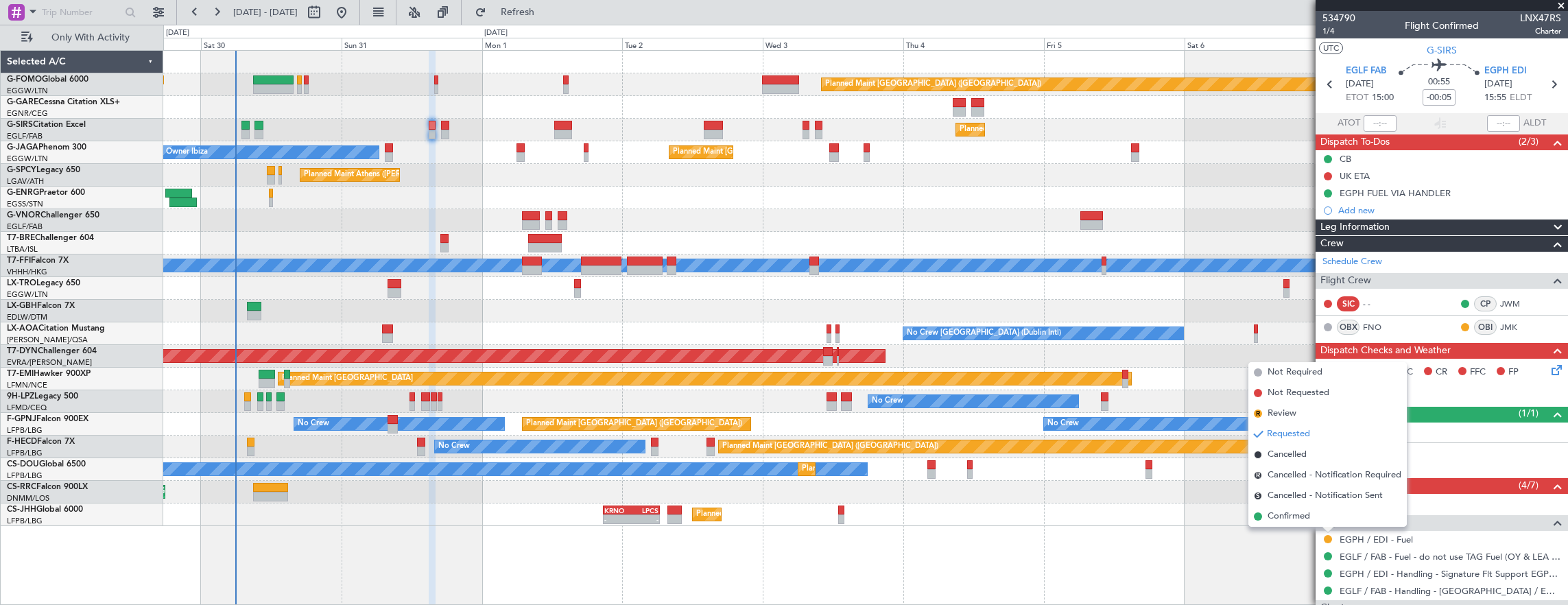
drag, startPoint x: 1304, startPoint y: 520, endPoint x: 1130, endPoint y: 458, distance: 184.7
click at [1304, 520] on span "Confirmed" at bounding box center [1289, 516] width 43 height 13
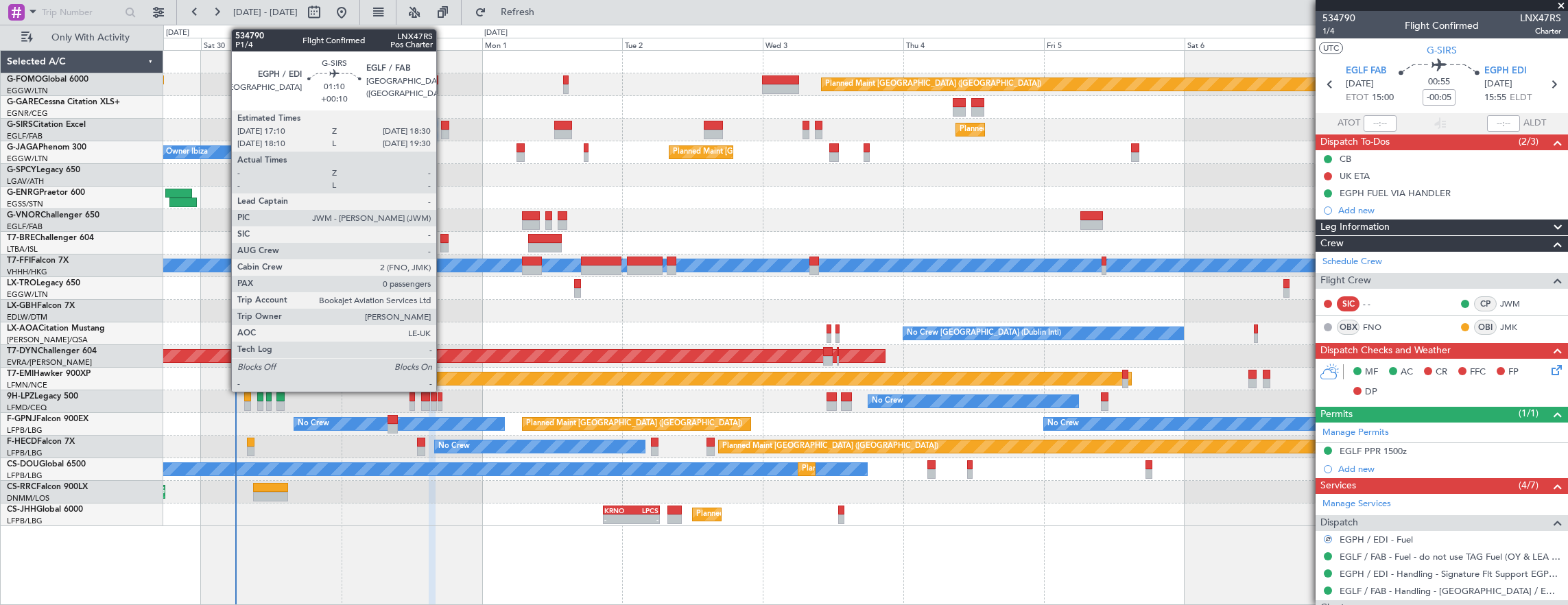
click at [443, 130] on div at bounding box center [445, 134] width 8 height 10
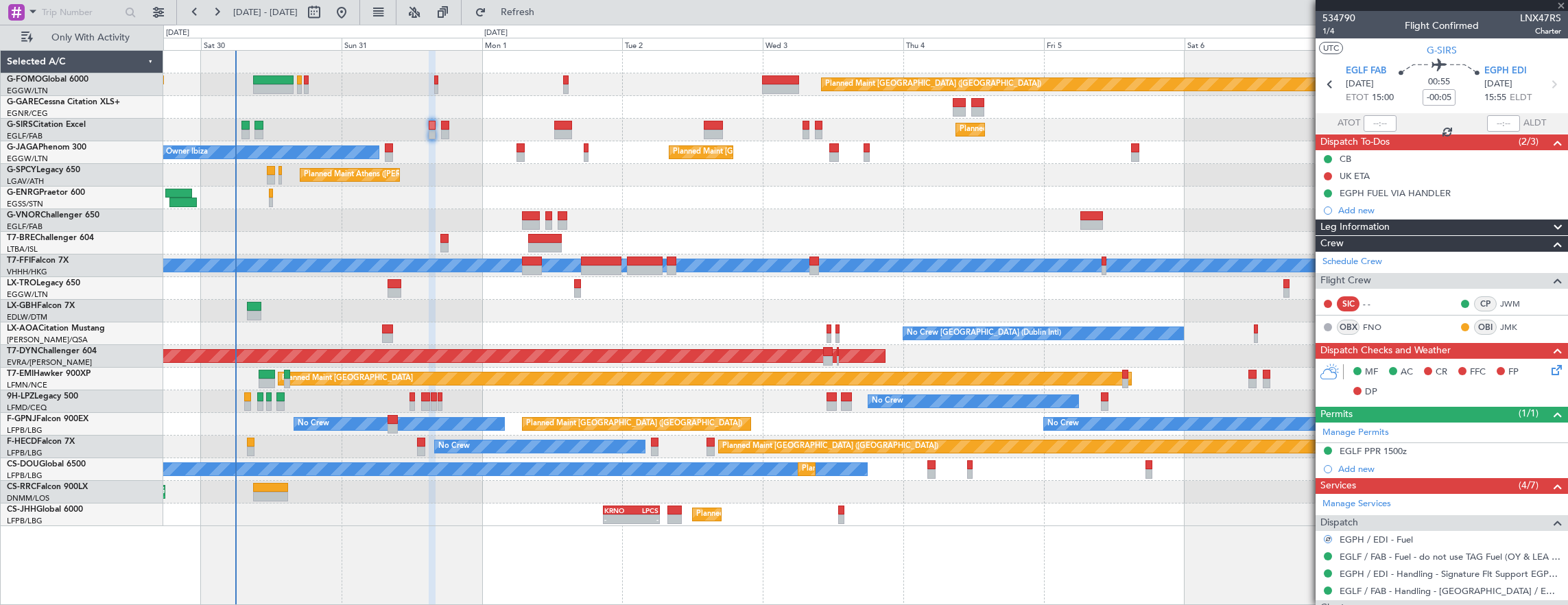
type input "+00:10"
type input "0"
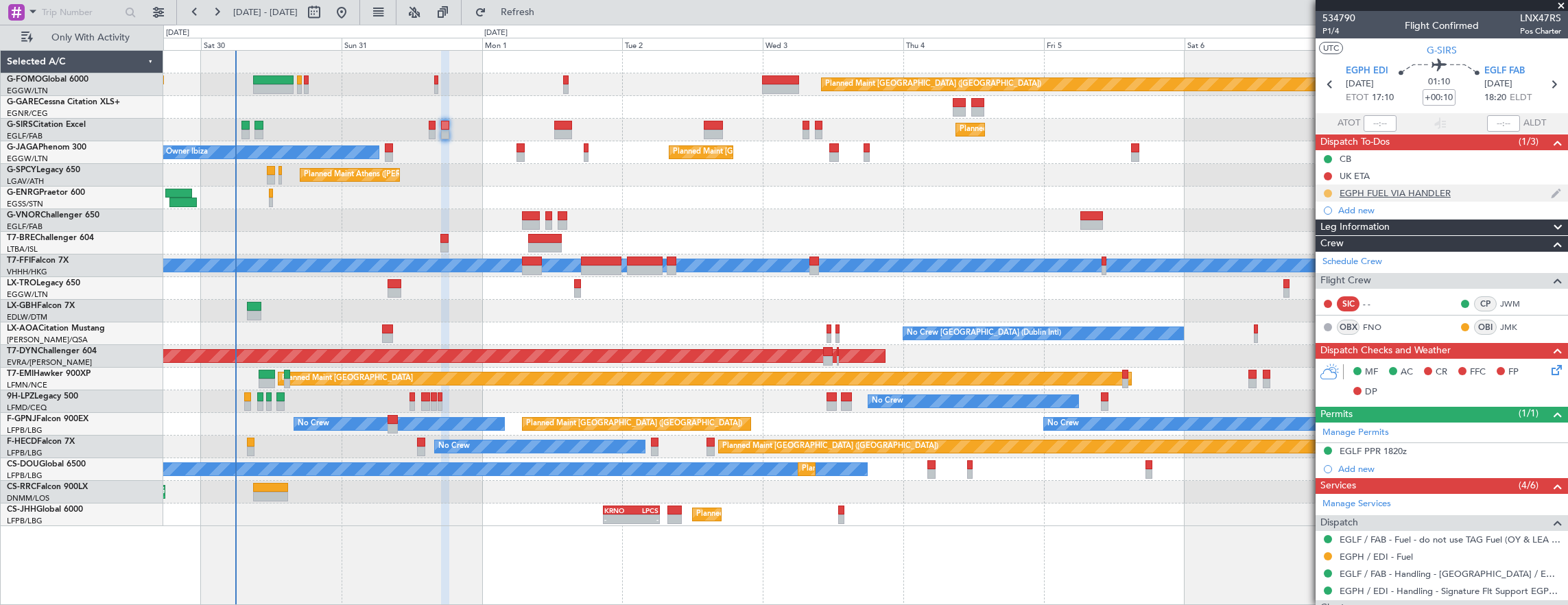
click at [1328, 191] on button at bounding box center [1328, 193] width 8 height 8
click at [1326, 259] on span "Completed" at bounding box center [1333, 253] width 45 height 13
click at [1328, 553] on div "Confirmed" at bounding box center [1329, 559] width 43 height 17
click at [1328, 553] on button at bounding box center [1328, 556] width 8 height 8
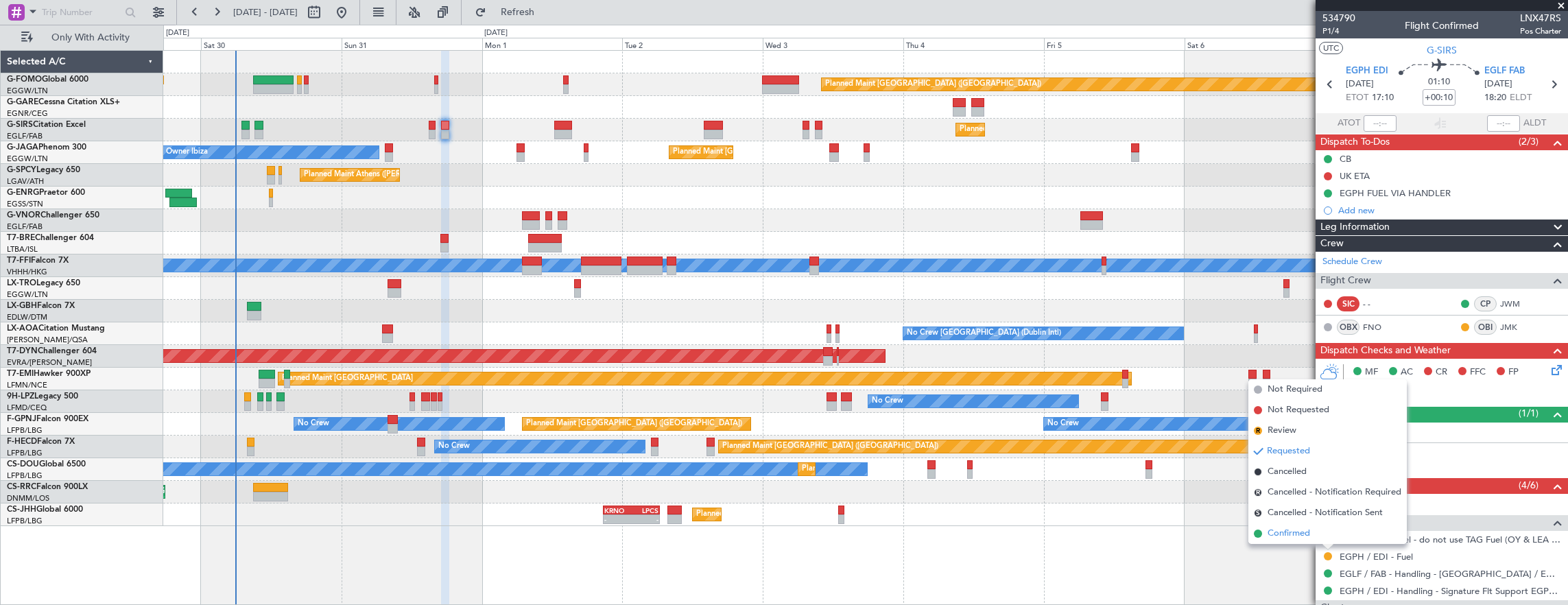
click at [1309, 533] on span "Confirmed" at bounding box center [1289, 533] width 43 height 13
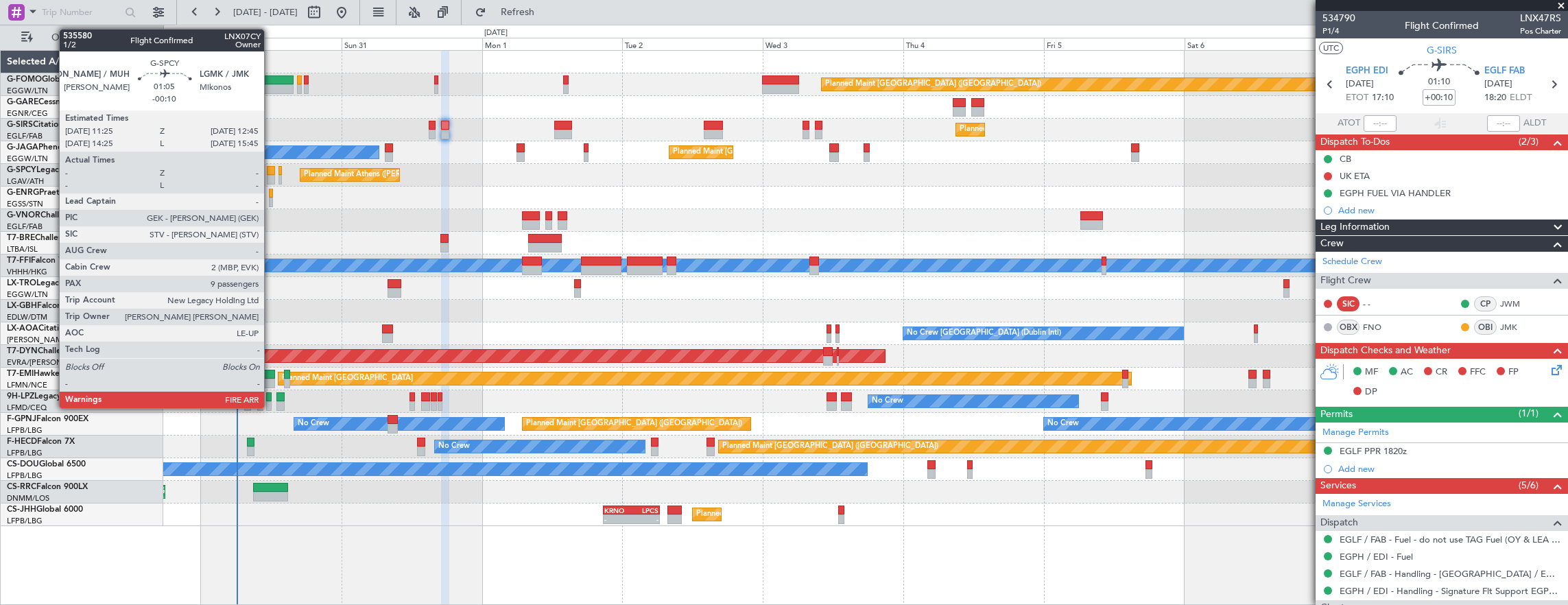
click at [271, 175] on div at bounding box center [270, 180] width 8 height 10
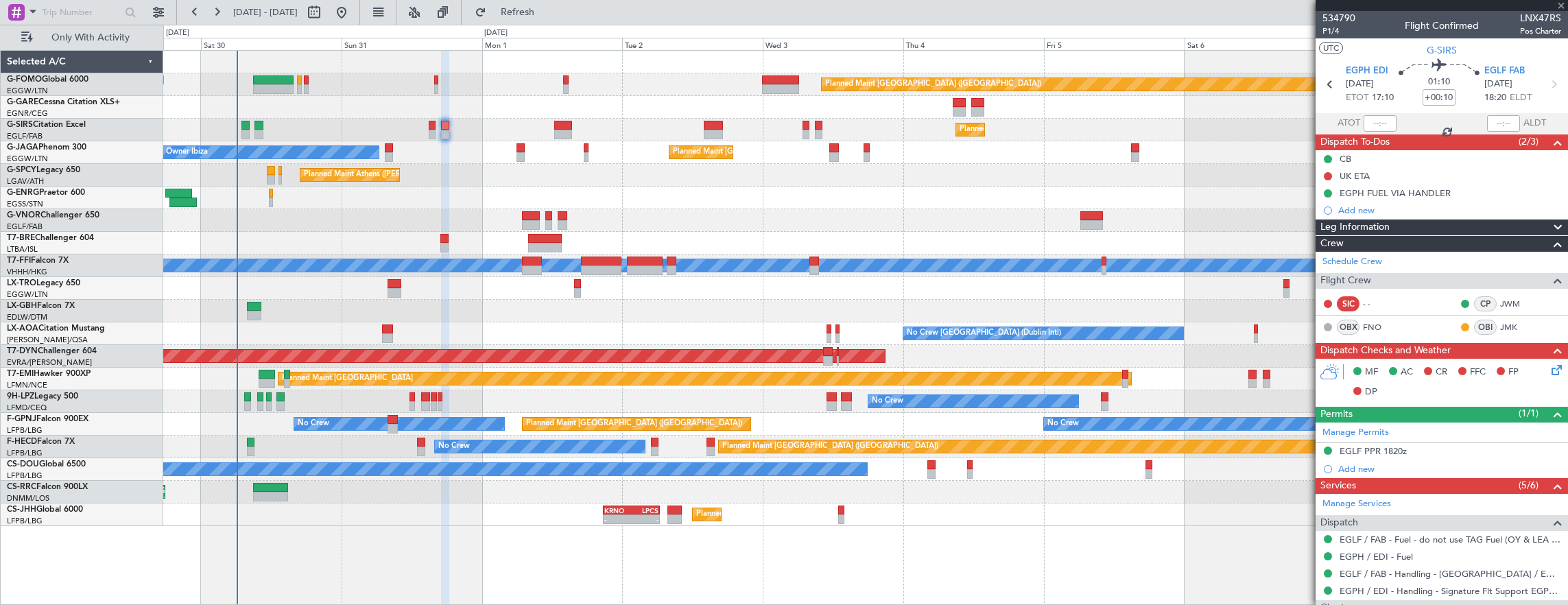
type input "-00:10"
type input "9"
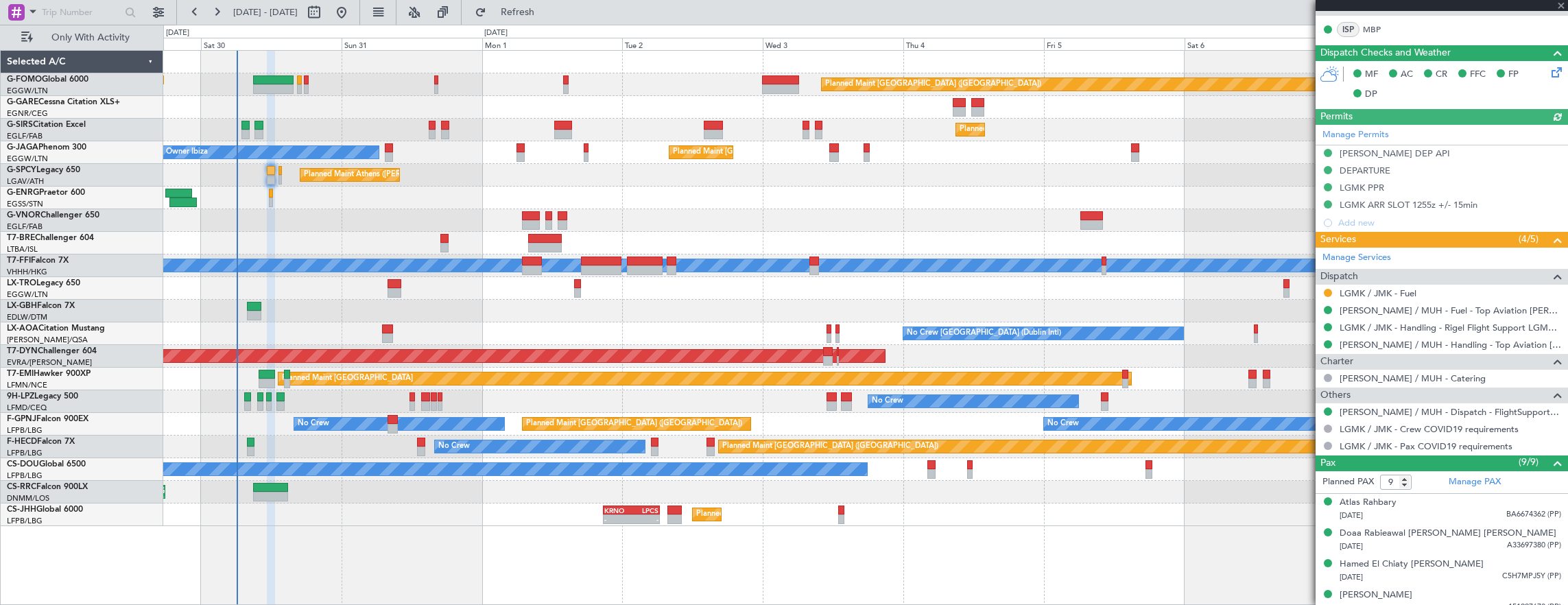
scroll to position [572, 0]
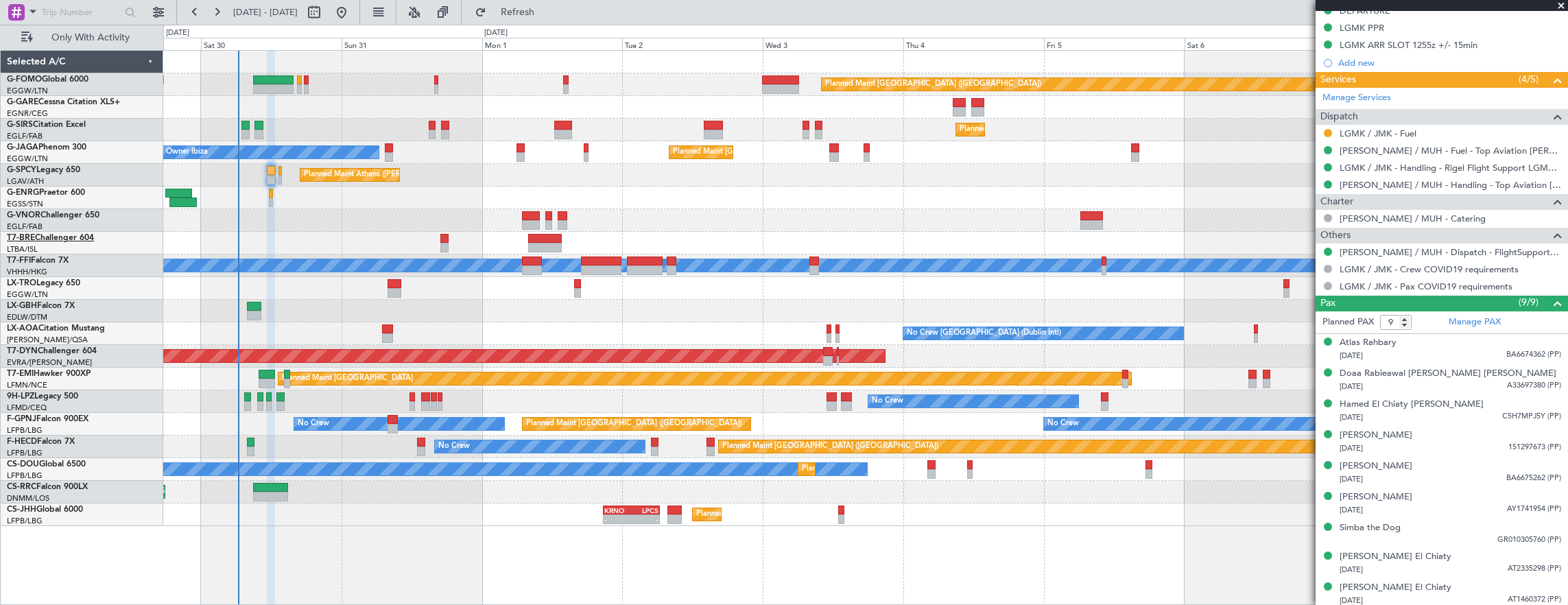
click at [65, 242] on link "T7-BRE Challenger 604" at bounding box center [51, 238] width 87 height 8
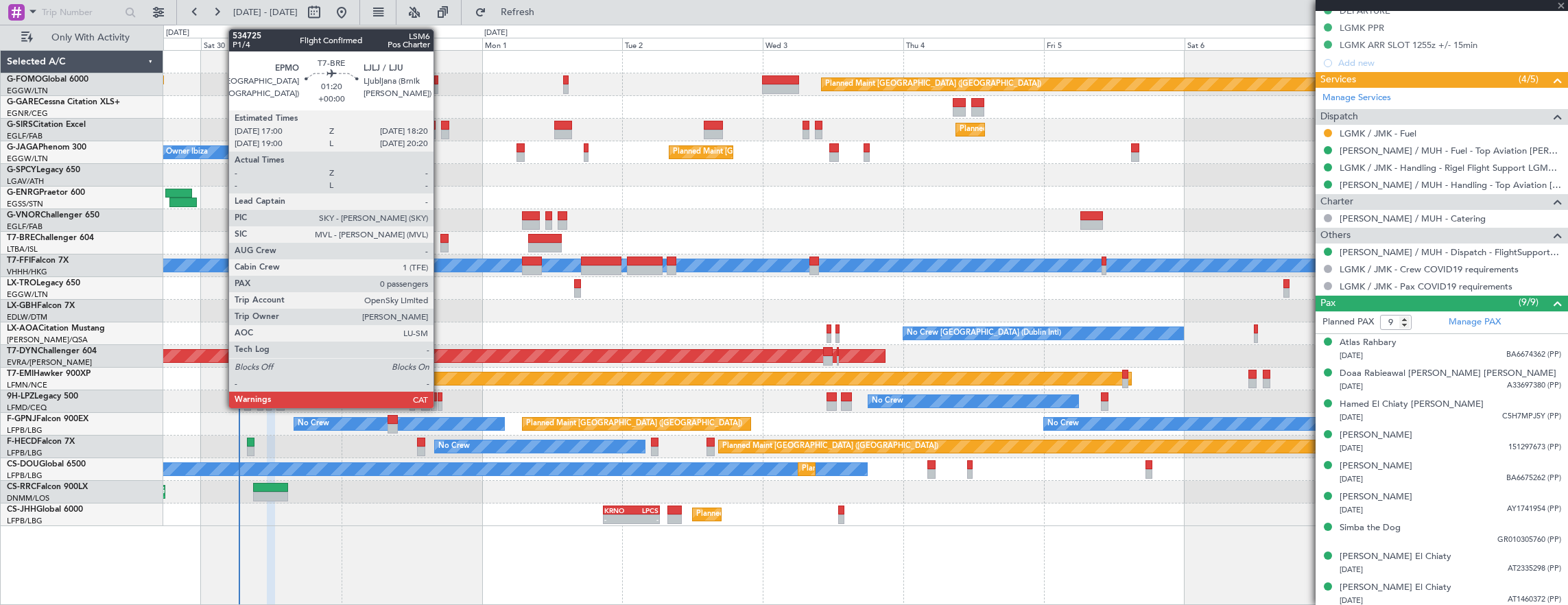
click at [440, 238] on div at bounding box center [444, 238] width 8 height 10
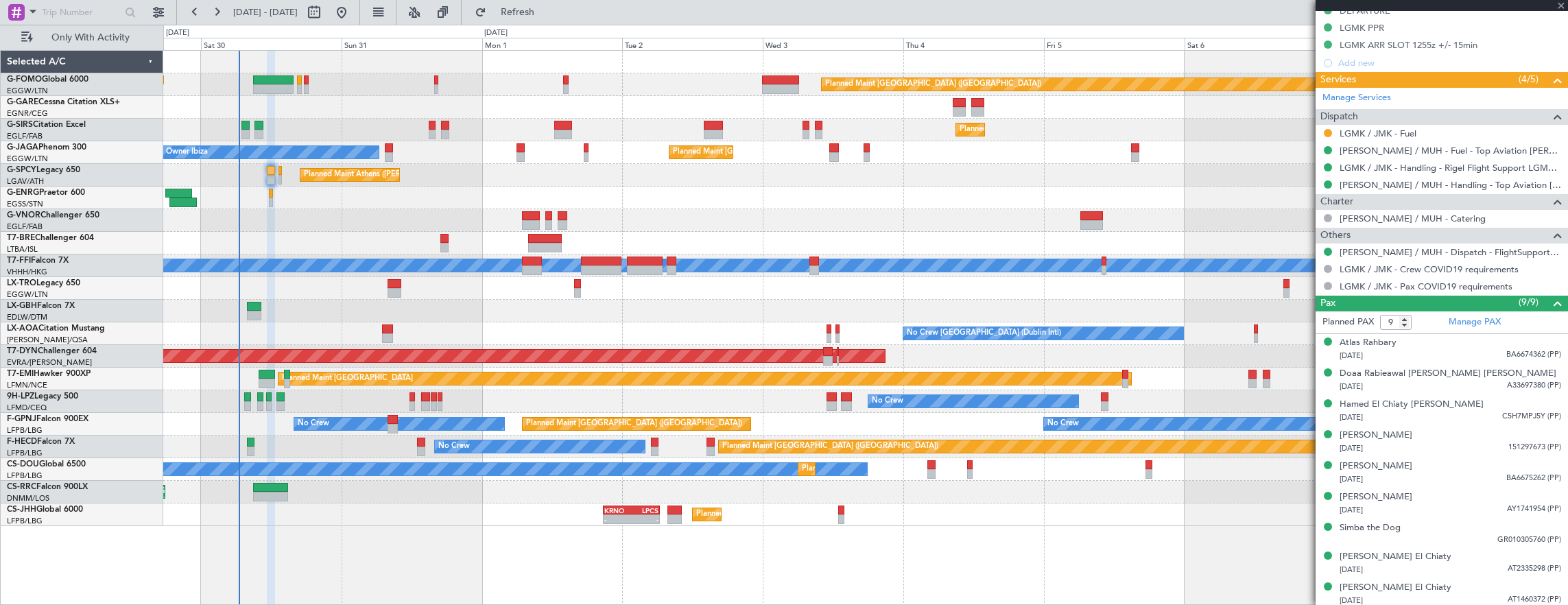
type input "0"
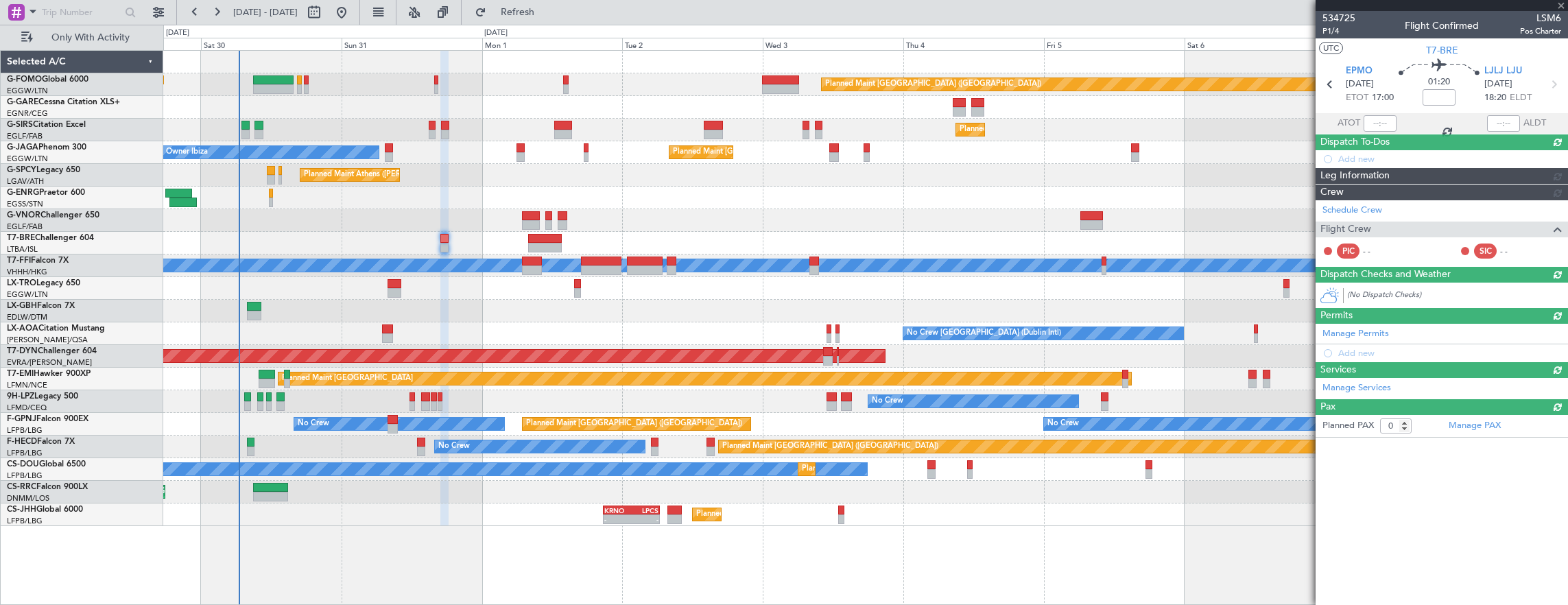
scroll to position [0, 0]
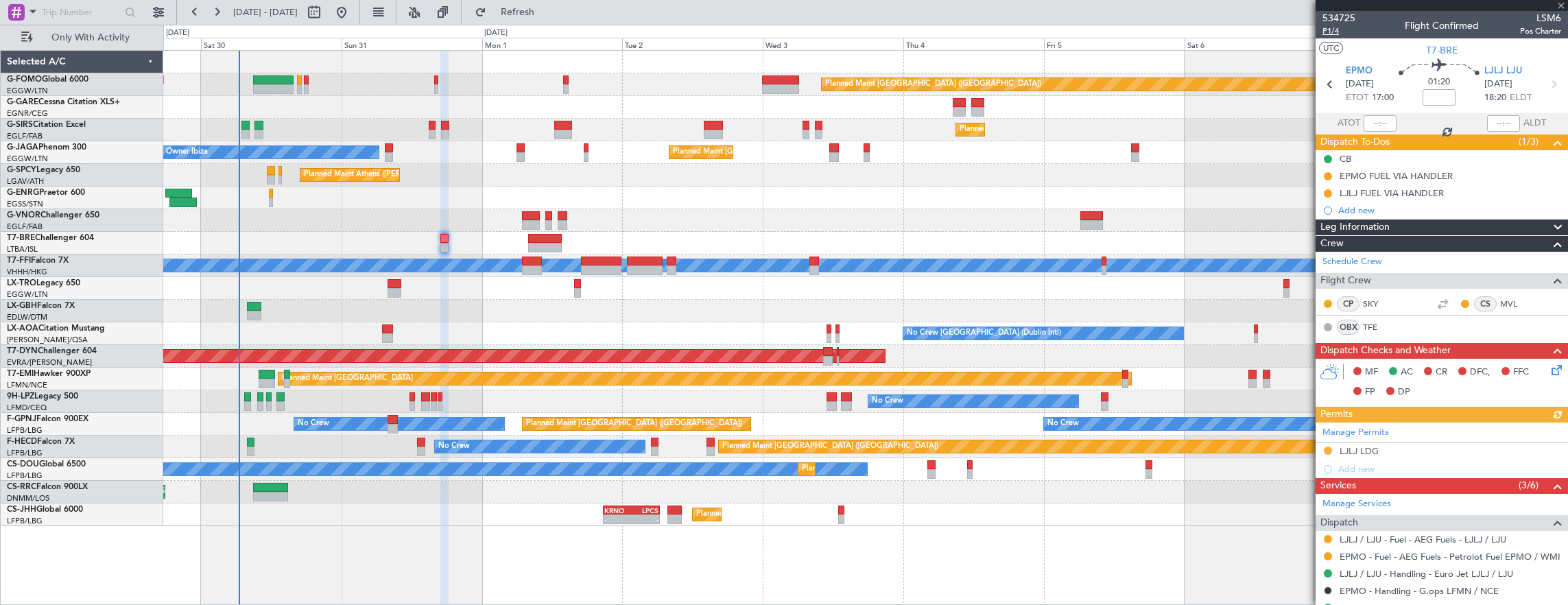
click at [1338, 31] on span "P1/4" at bounding box center [1339, 31] width 33 height 12
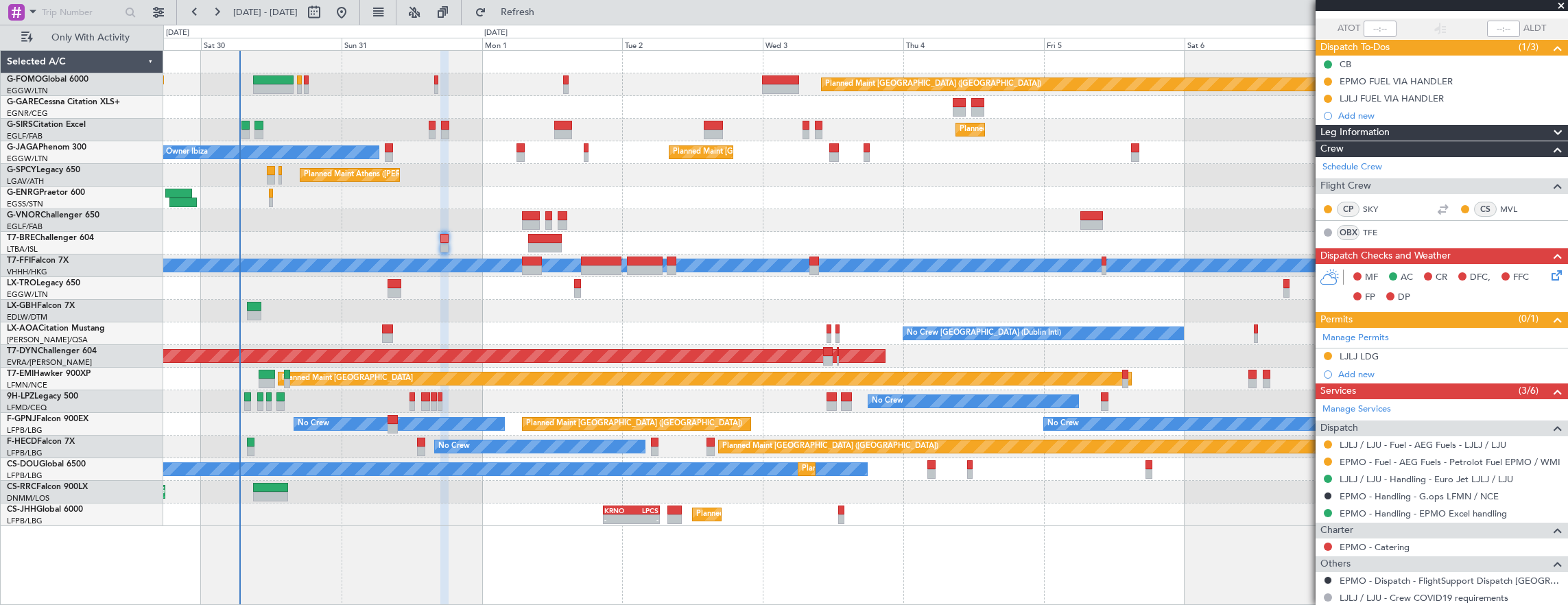
scroll to position [137, 0]
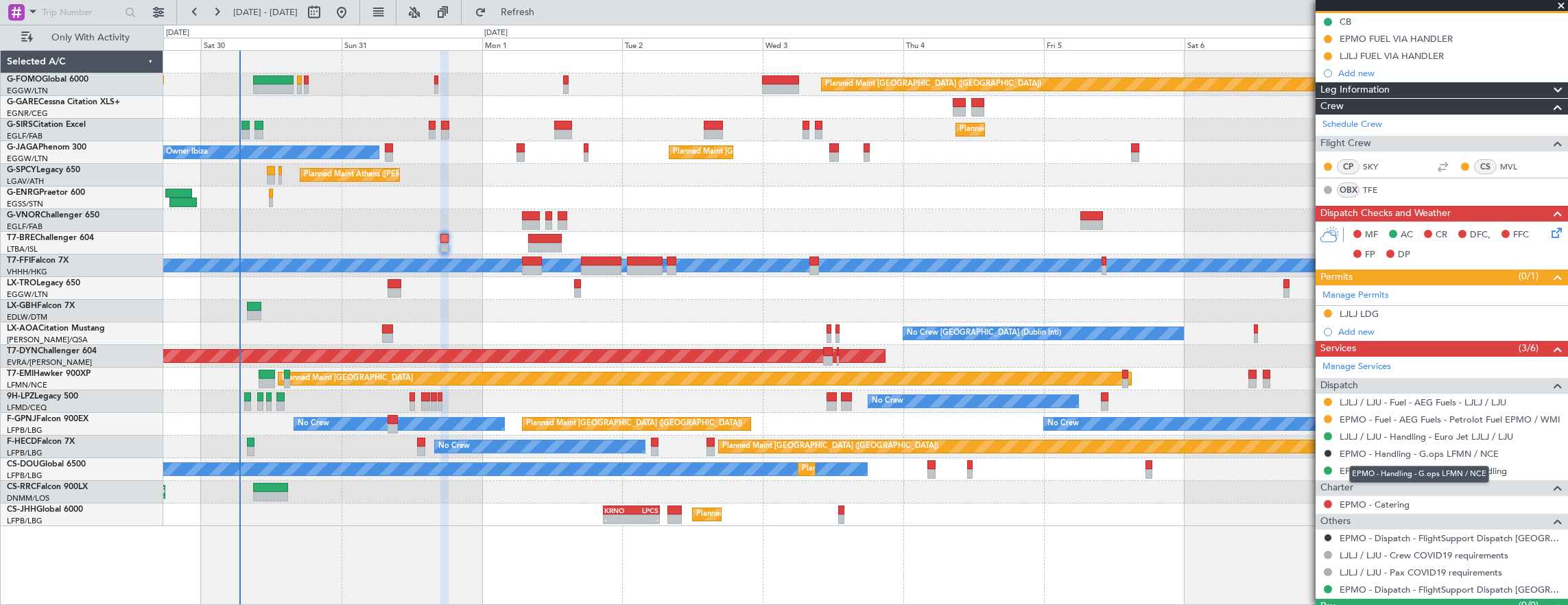
click at [1400, 469] on div "EPMO - Handling - G.ops LFMN / NCE" at bounding box center [1419, 474] width 140 height 17
click at [1445, 470] on link "EPMO - Handling - EPMO Excel handling" at bounding box center [1423, 471] width 167 height 12
